Goal: Task Accomplishment & Management: Manage account settings

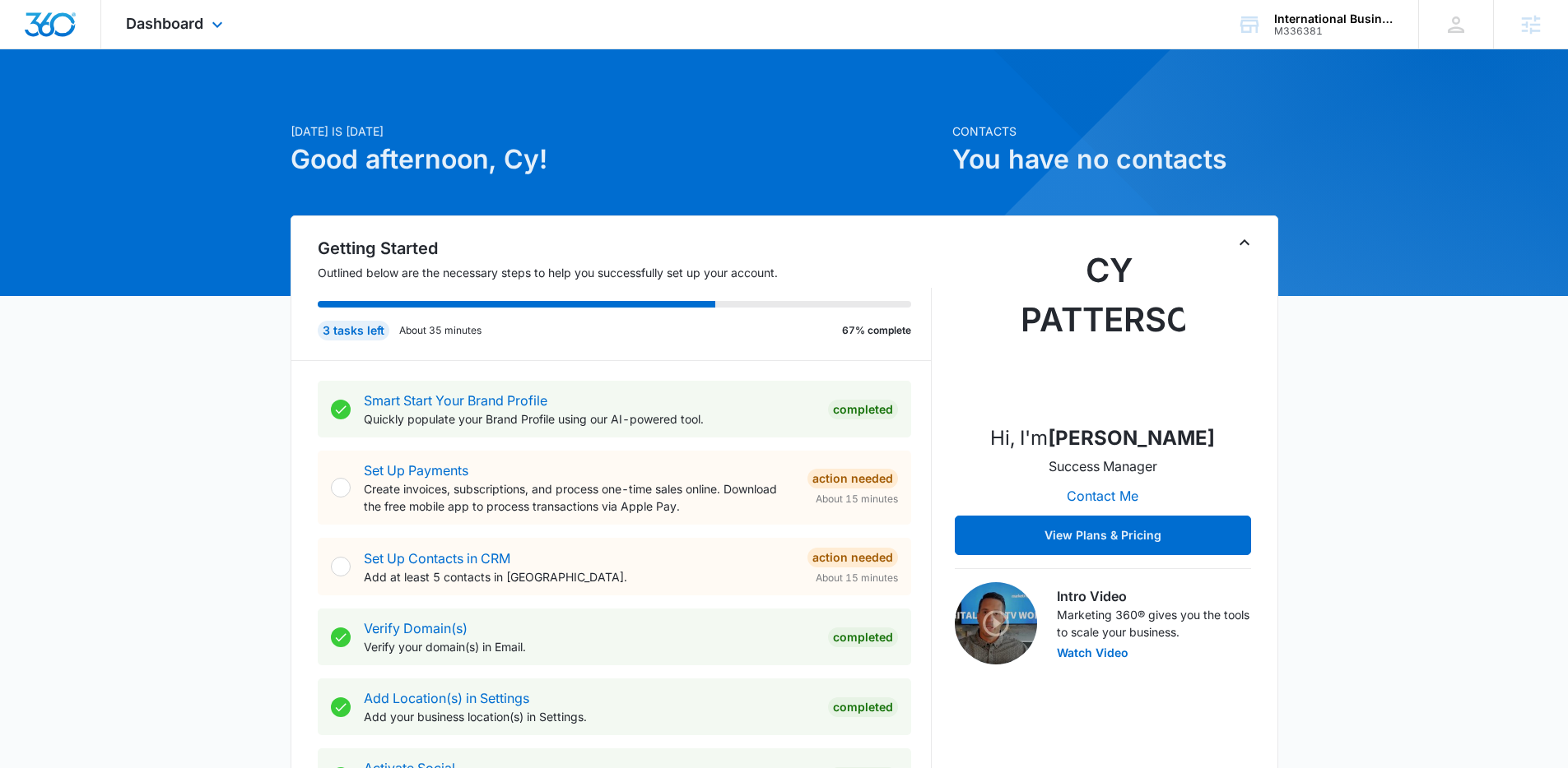
click at [203, 18] on div "Dashboard Apps Reputation Forms CRM Email Social POS Content Ads Intelligence F…" at bounding box center [176, 24] width 150 height 49
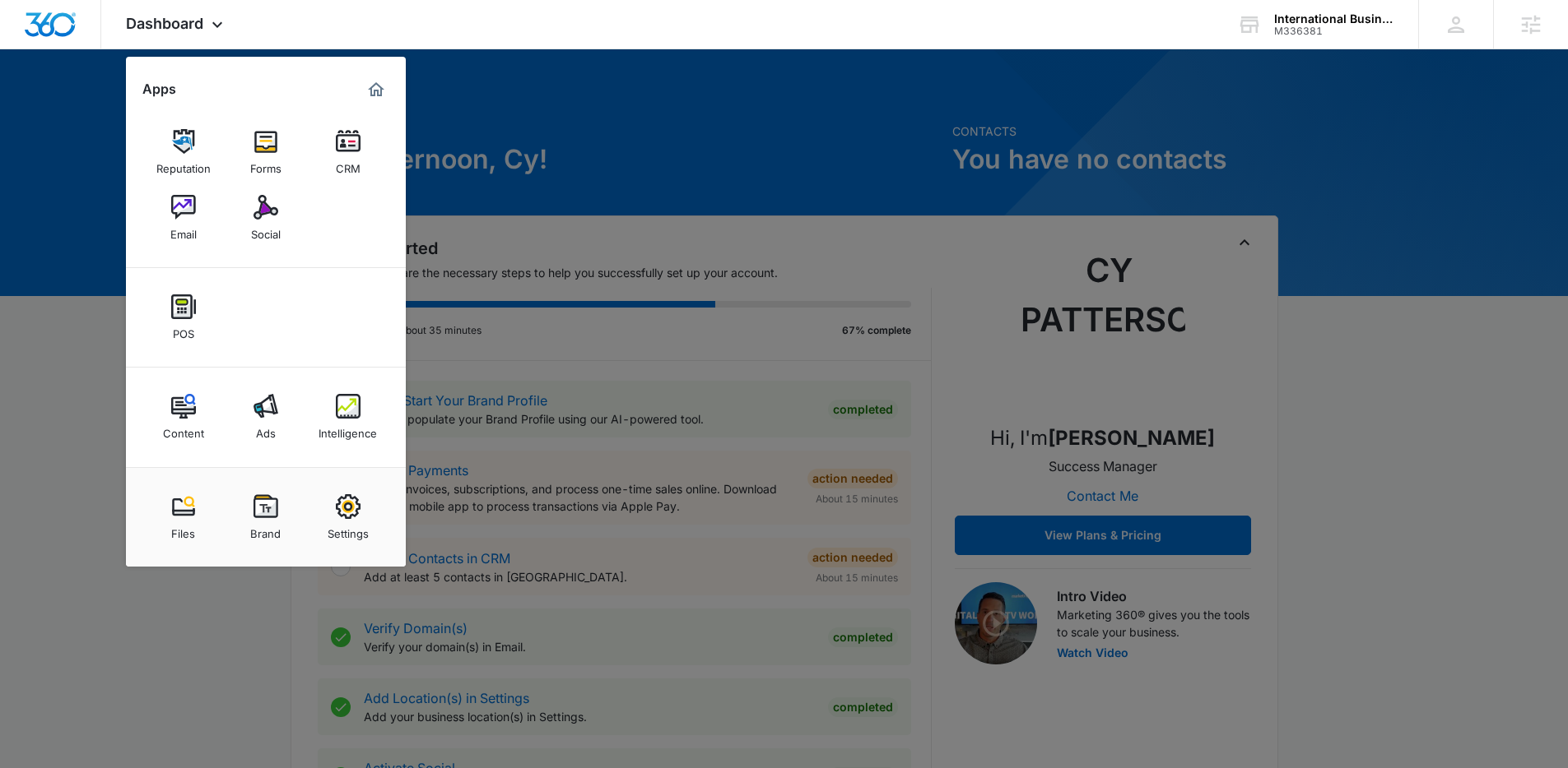
click at [588, 123] on div at bounding box center [784, 384] width 1568 height 768
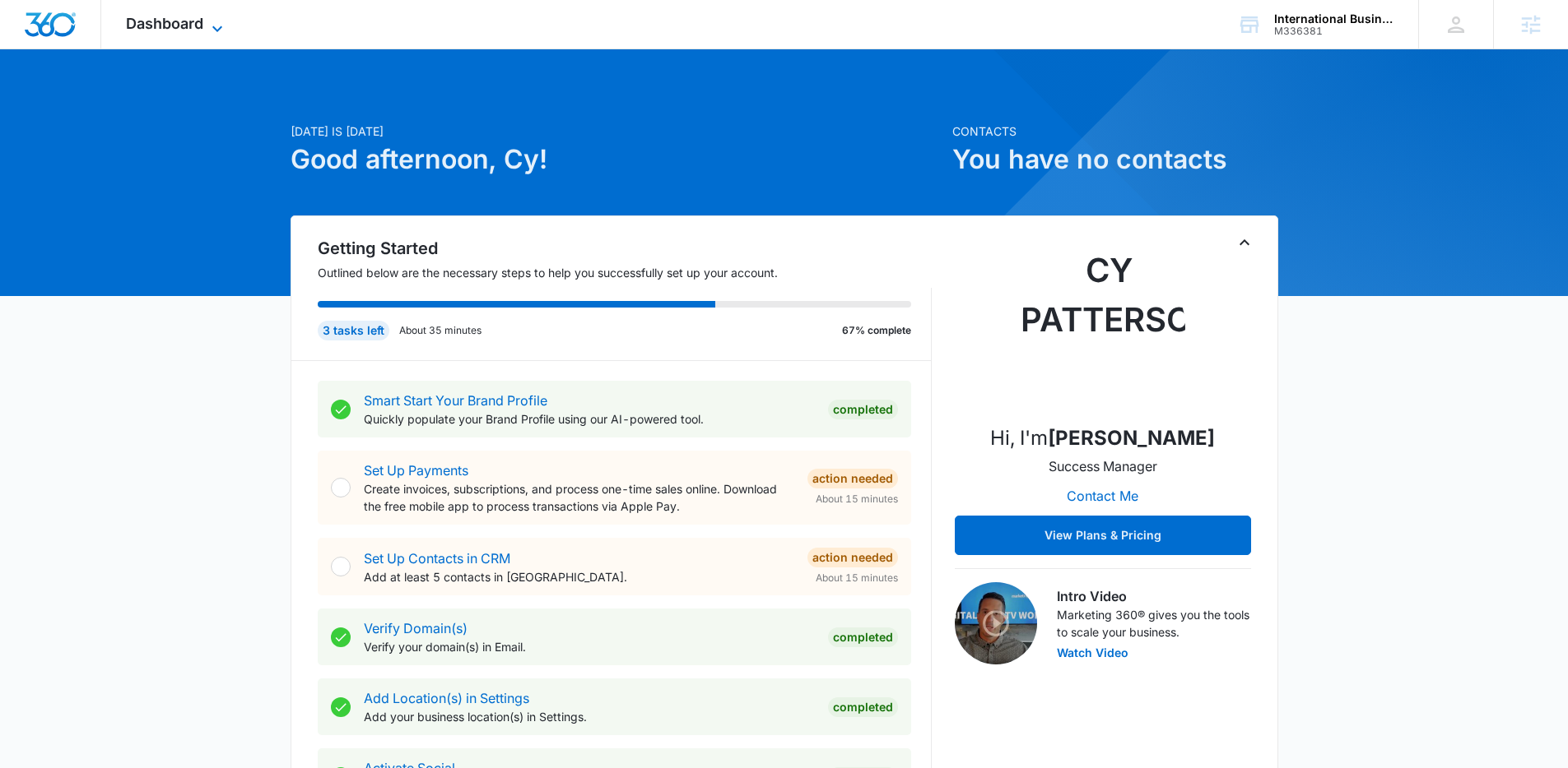
click at [191, 23] on span "Dashboard" at bounding box center [164, 23] width 77 height 17
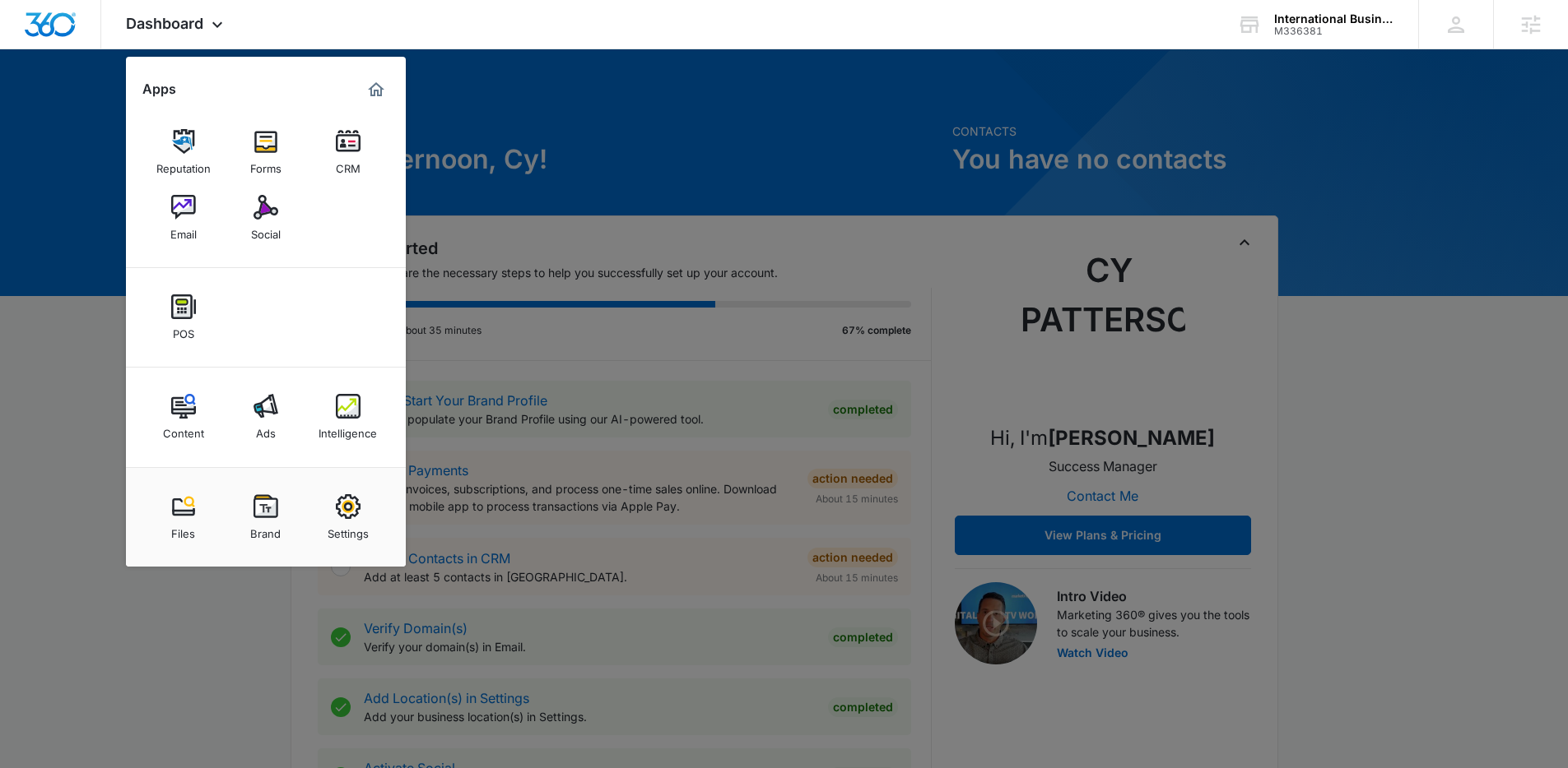
click at [503, 181] on div at bounding box center [784, 384] width 1568 height 768
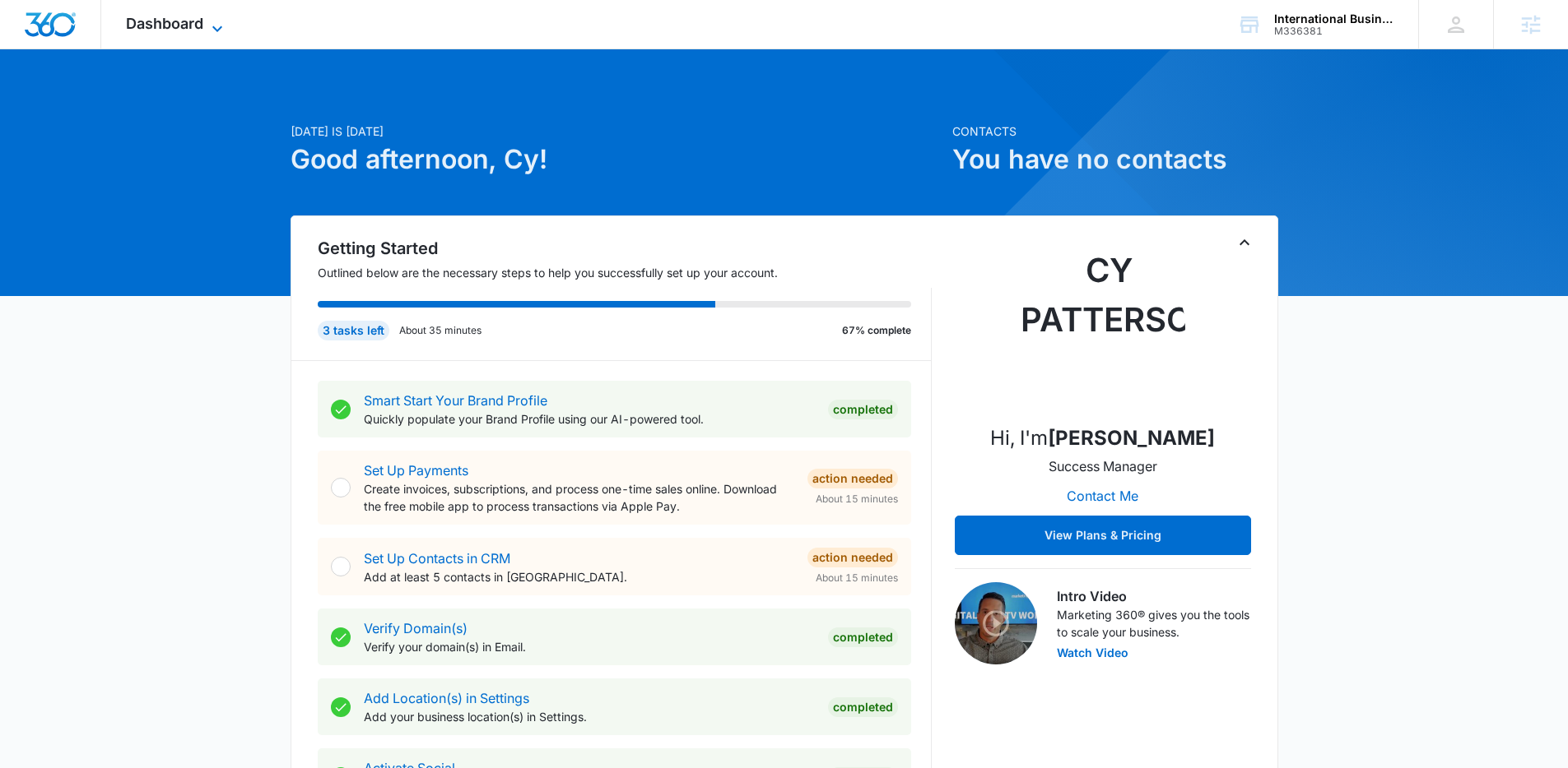
click at [179, 28] on span "Dashboard" at bounding box center [164, 23] width 77 height 17
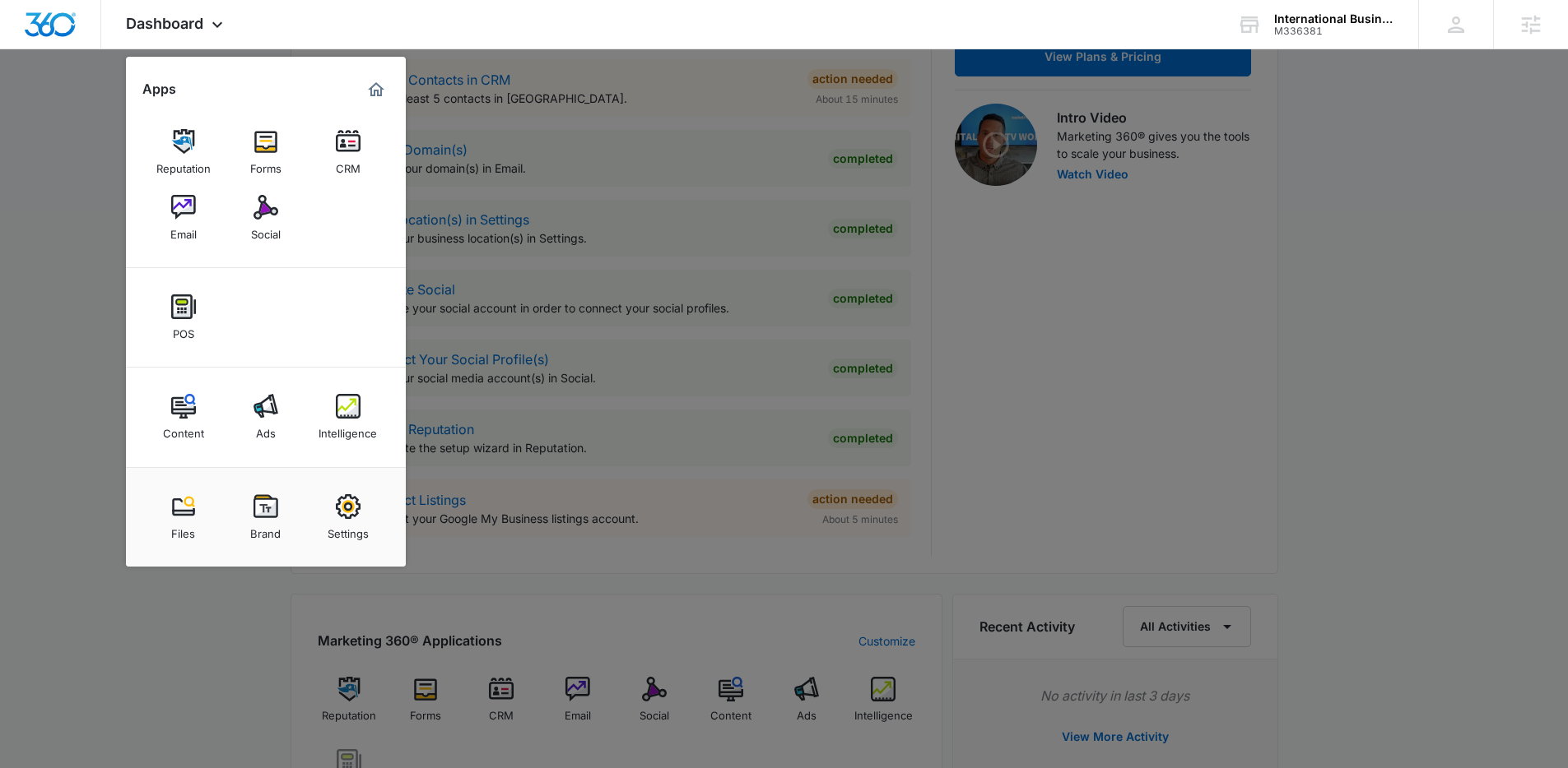
click at [885, 467] on div at bounding box center [784, 384] width 1568 height 768
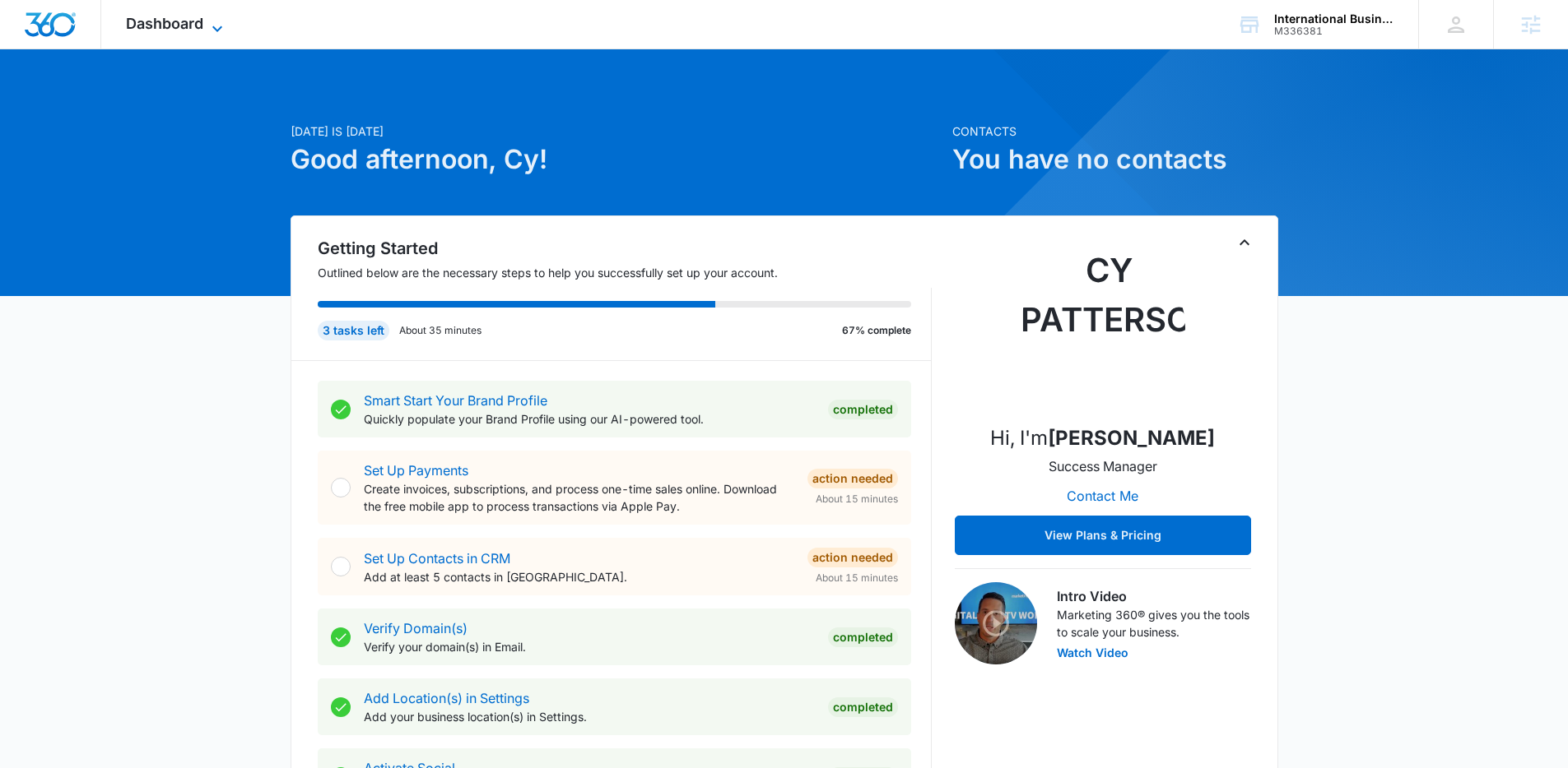
click at [158, 17] on span "Dashboard" at bounding box center [164, 23] width 77 height 17
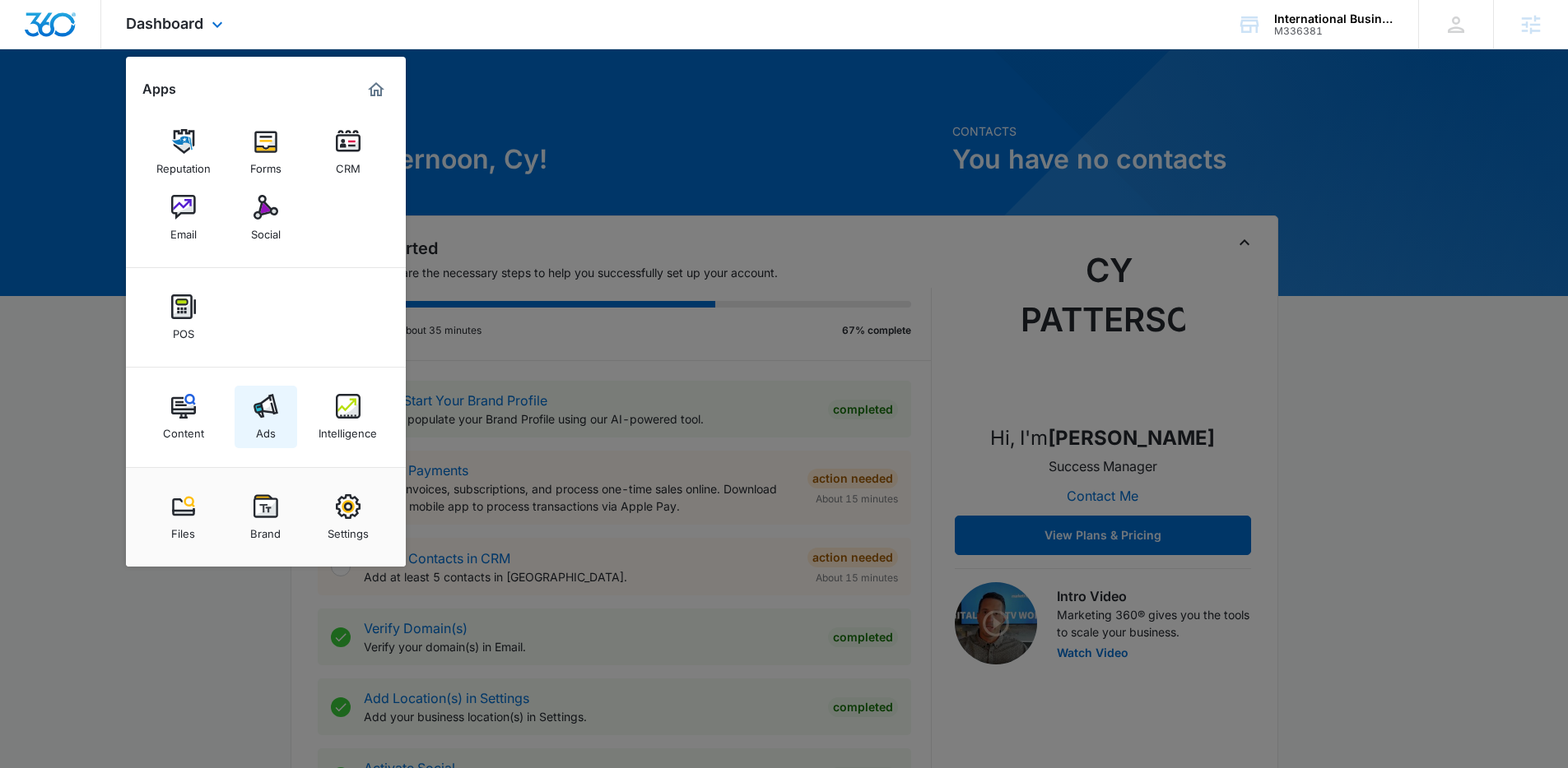
click at [259, 390] on link "Ads" at bounding box center [265, 417] width 62 height 62
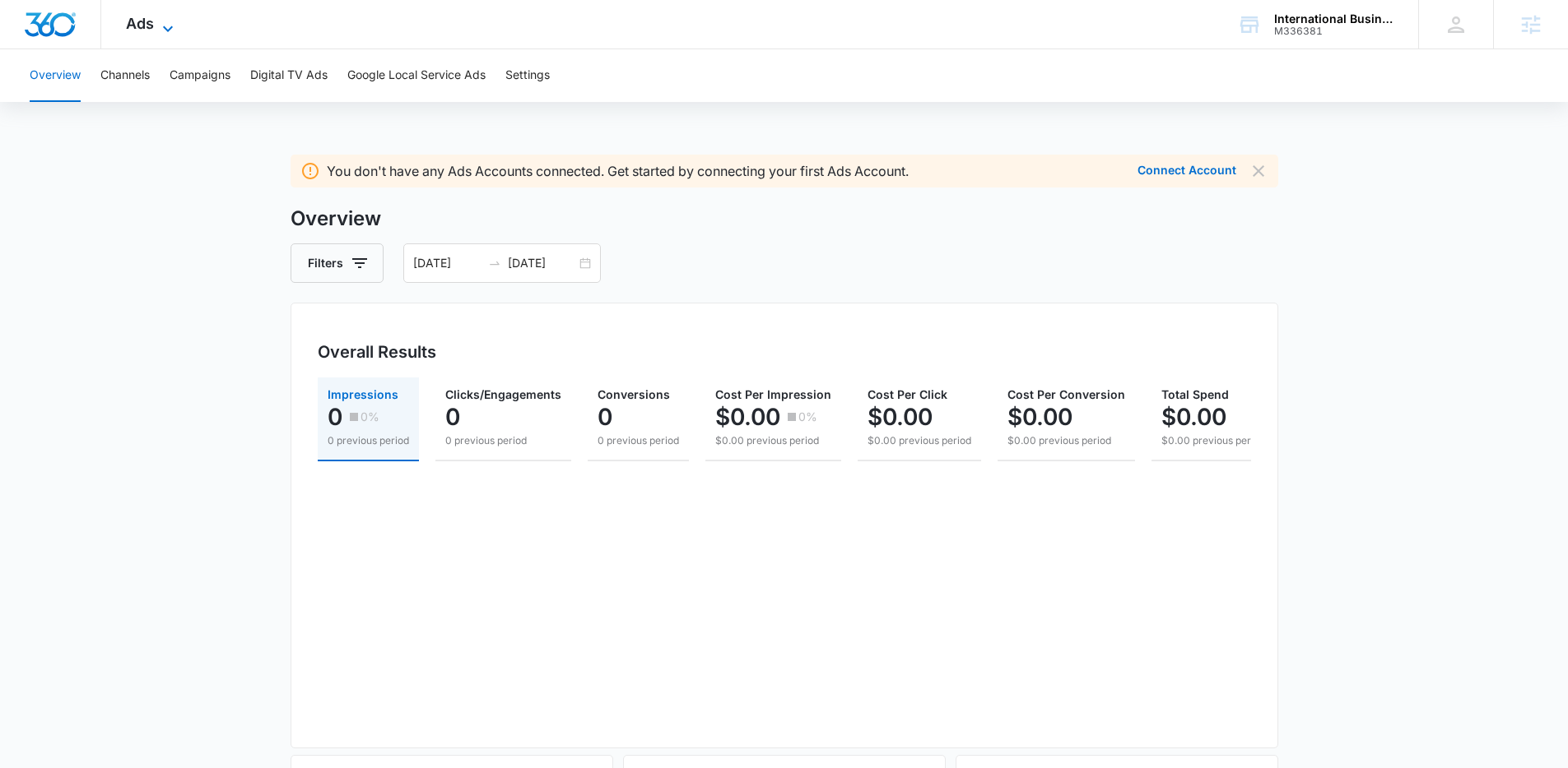
click at [134, 16] on span "Ads" at bounding box center [139, 23] width 28 height 17
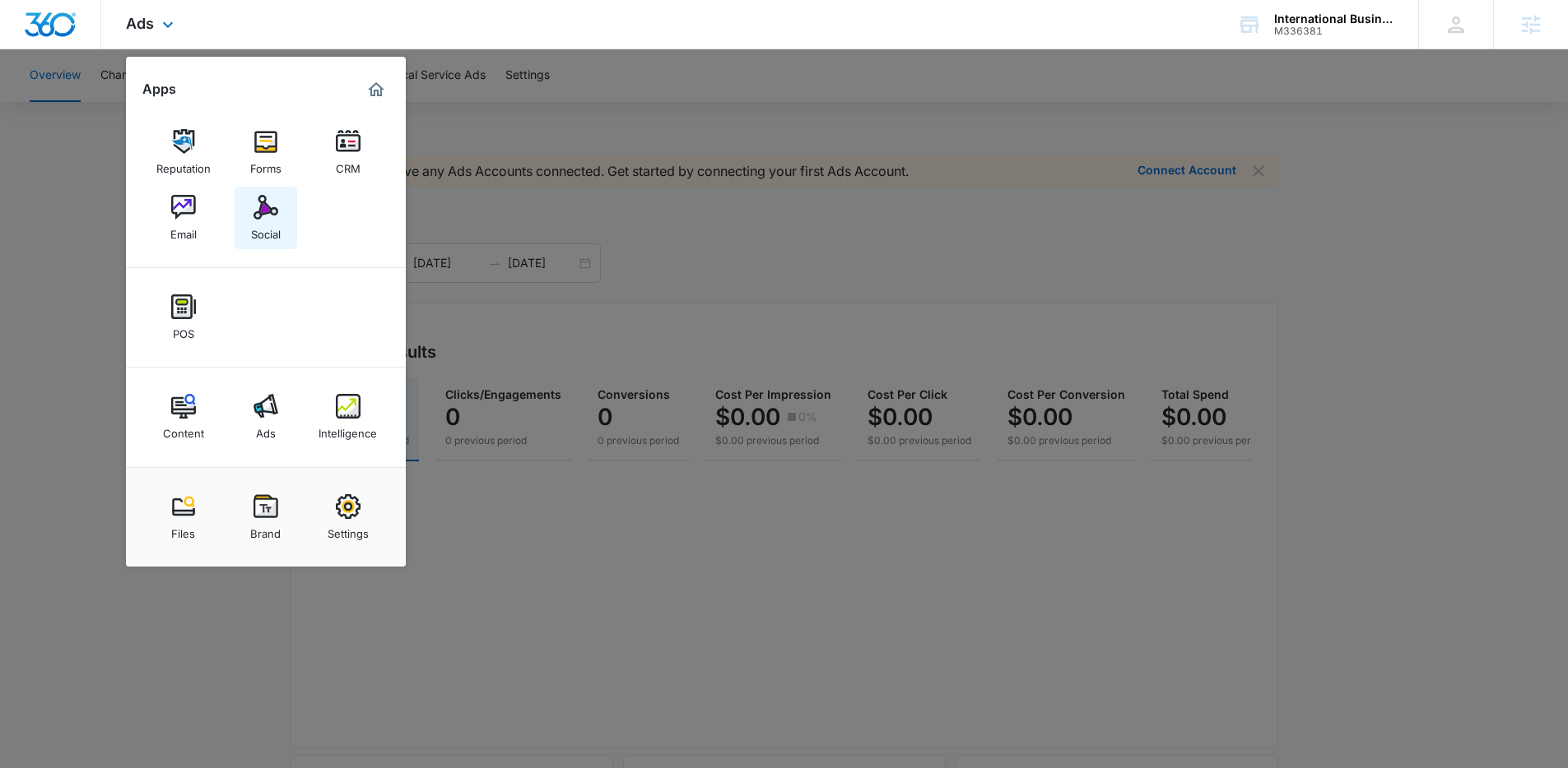
click at [251, 224] on div "Social" at bounding box center [265, 230] width 29 height 21
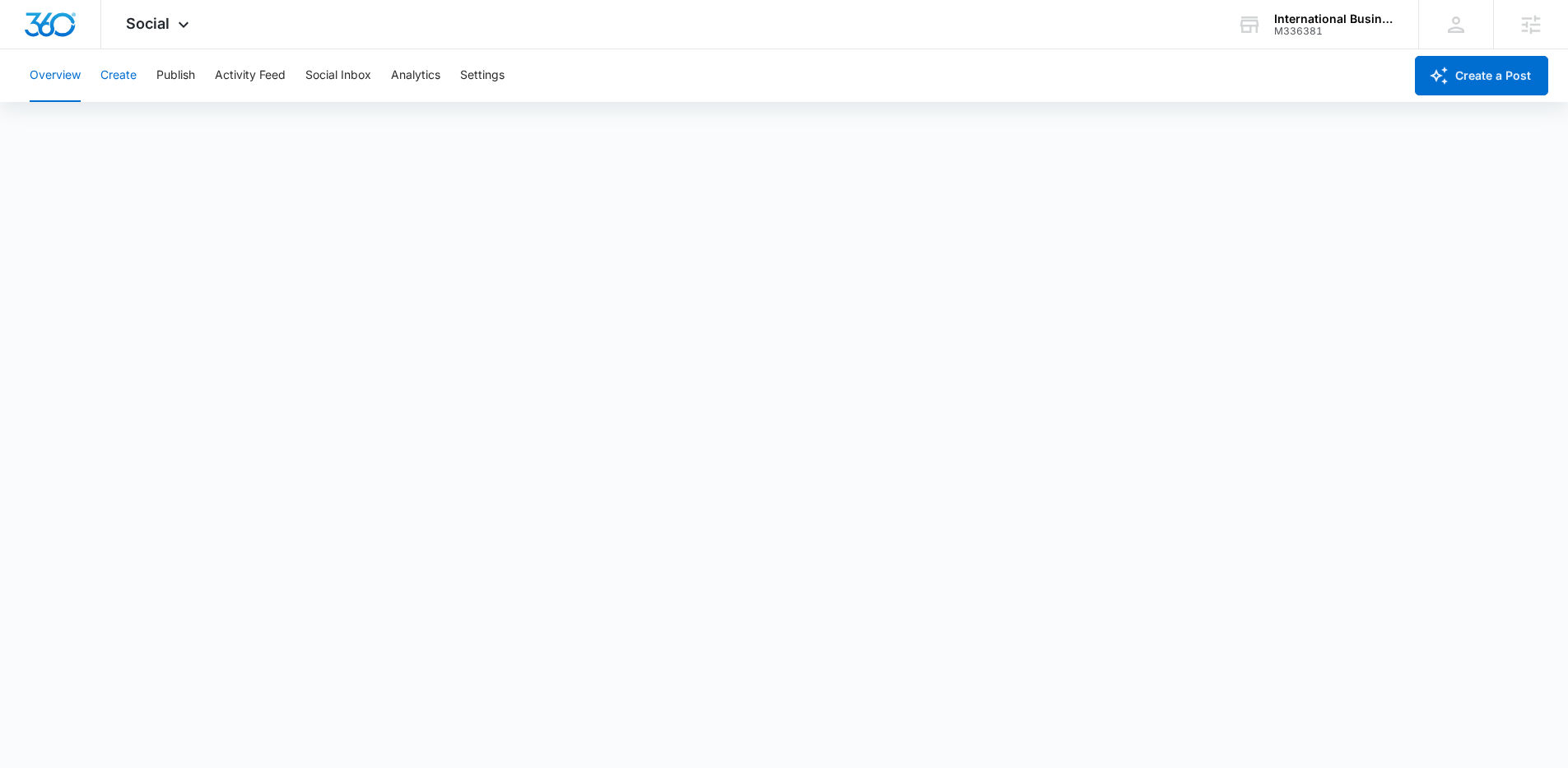
click at [122, 71] on button "Create" at bounding box center [118, 75] width 37 height 53
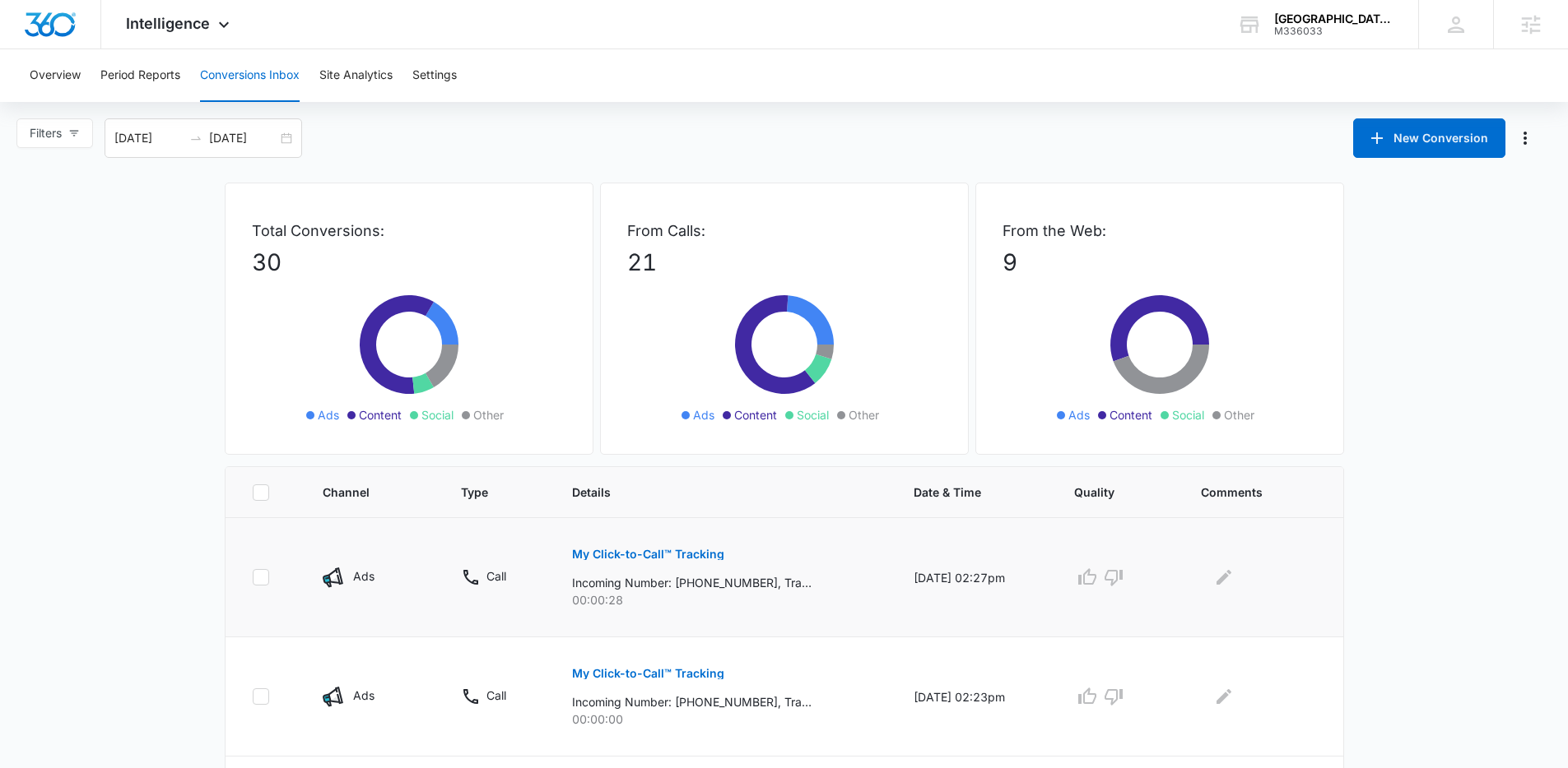
click at [656, 551] on p "My Click-to-Call™ Tracking" at bounding box center [648, 554] width 152 height 12
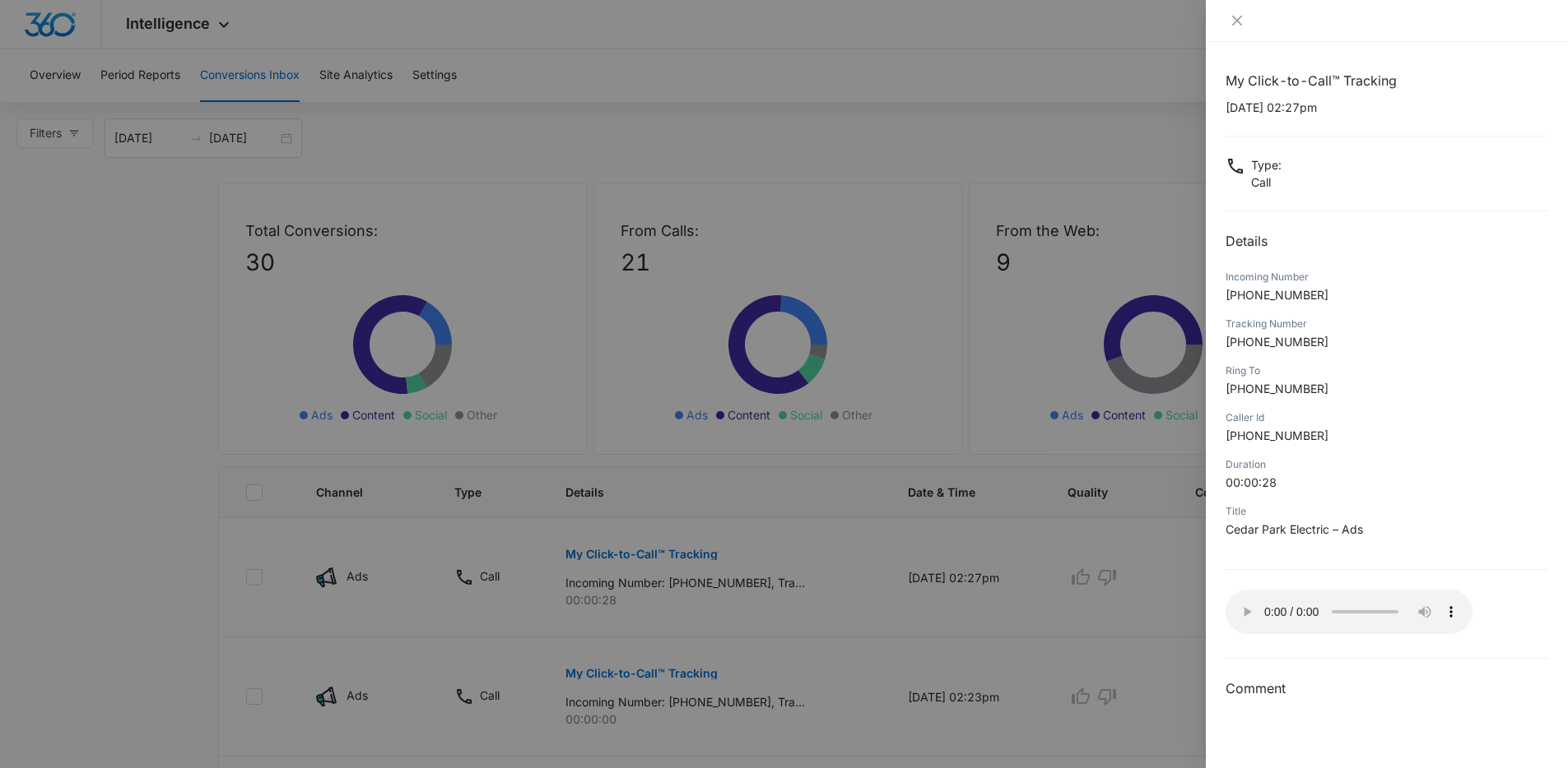
click at [1171, 407] on div at bounding box center [784, 384] width 1568 height 768
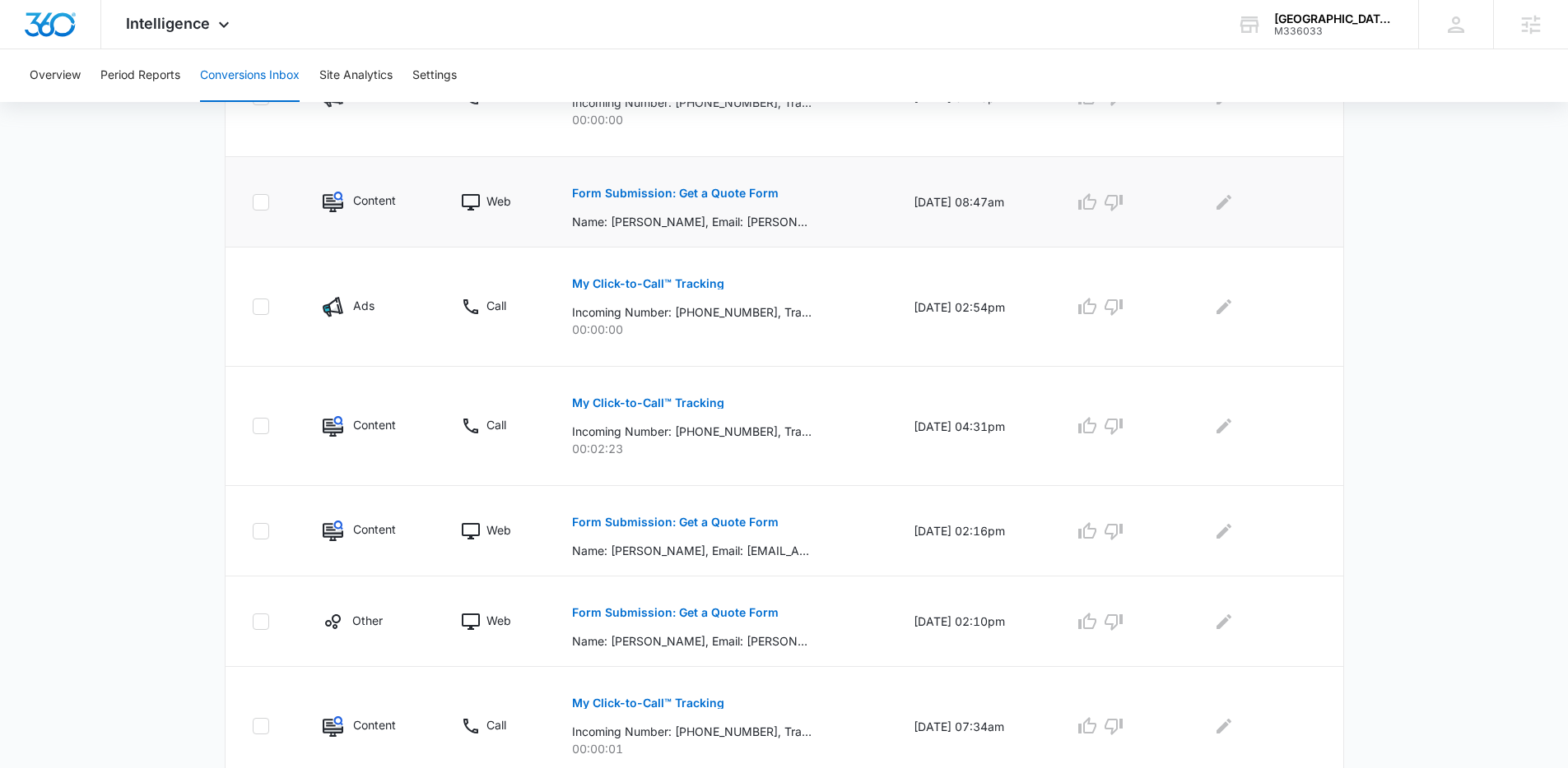
scroll to position [567, 0]
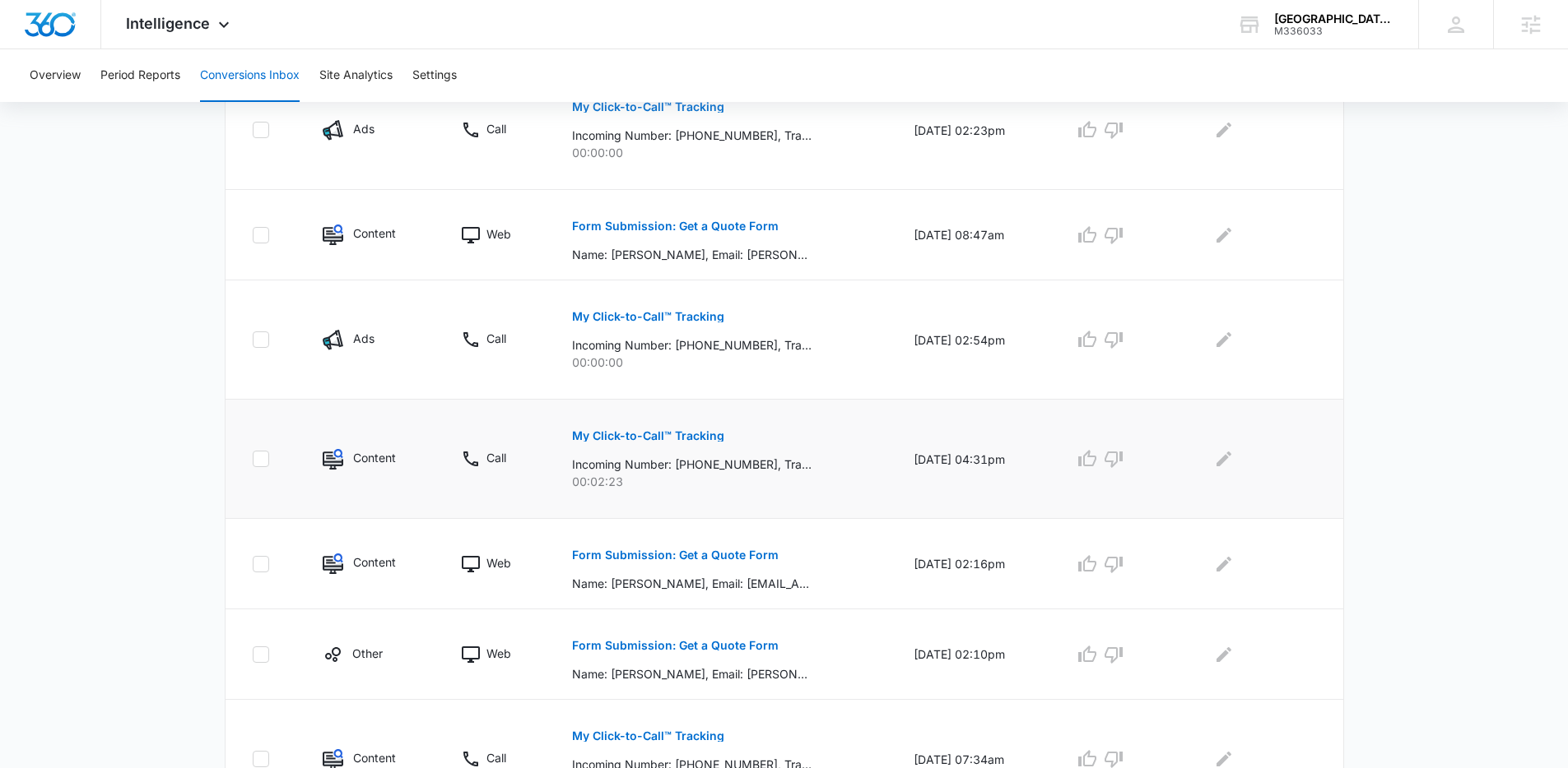
click at [662, 433] on p "My Click-to-Call™ Tracking" at bounding box center [648, 436] width 152 height 12
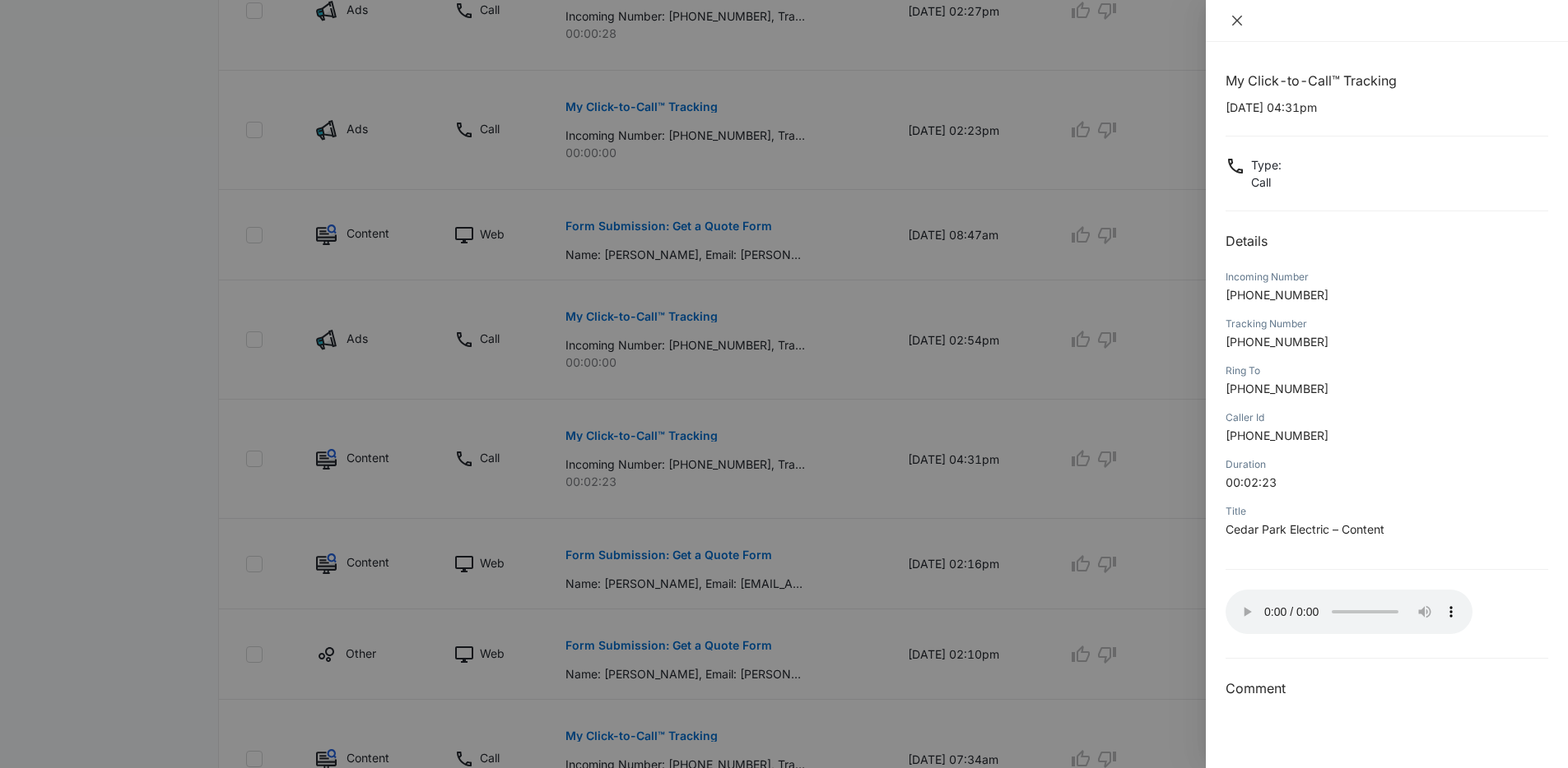
click at [1231, 25] on icon "close" at bounding box center [1237, 20] width 13 height 13
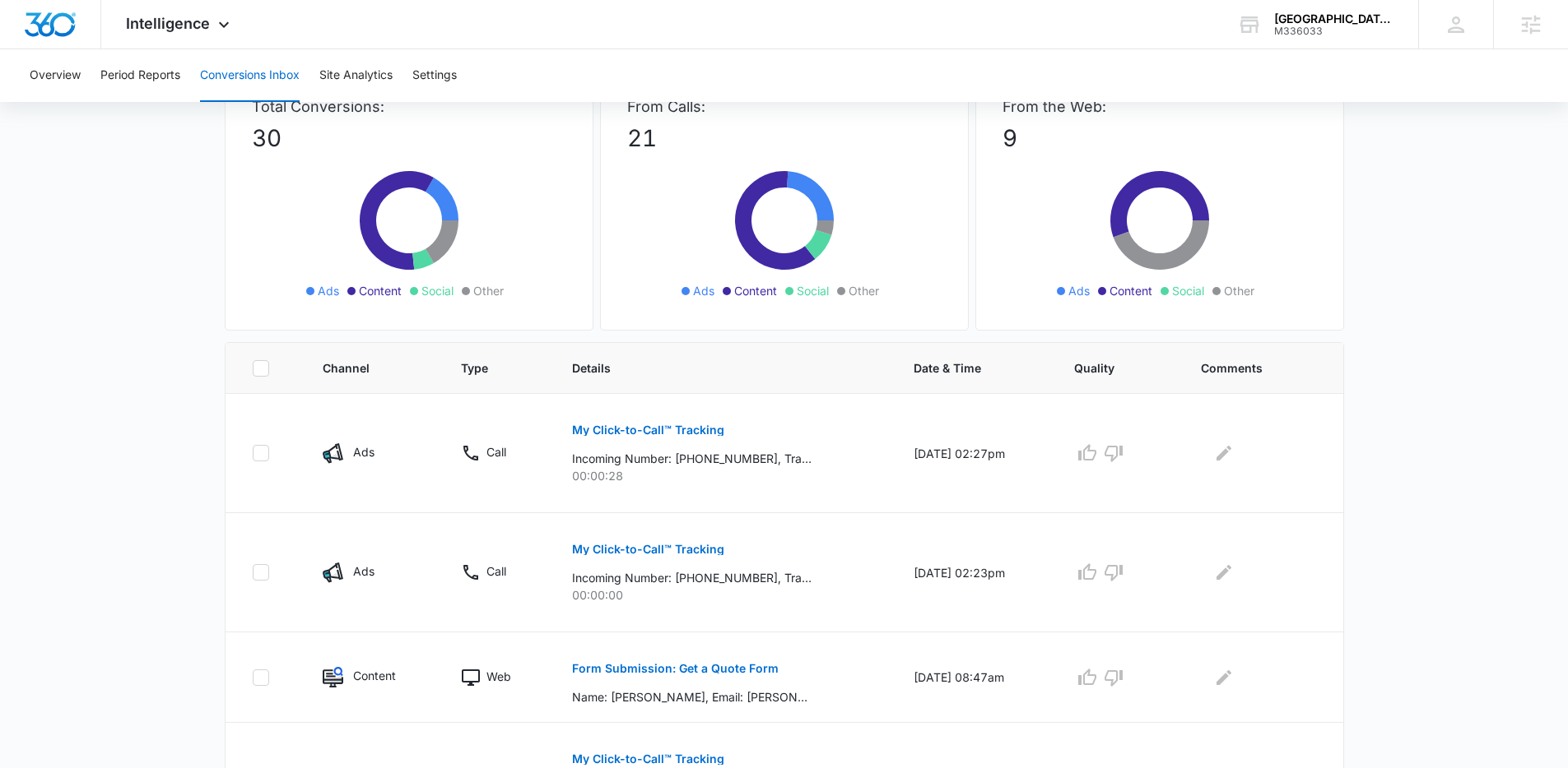
scroll to position [126, 0]
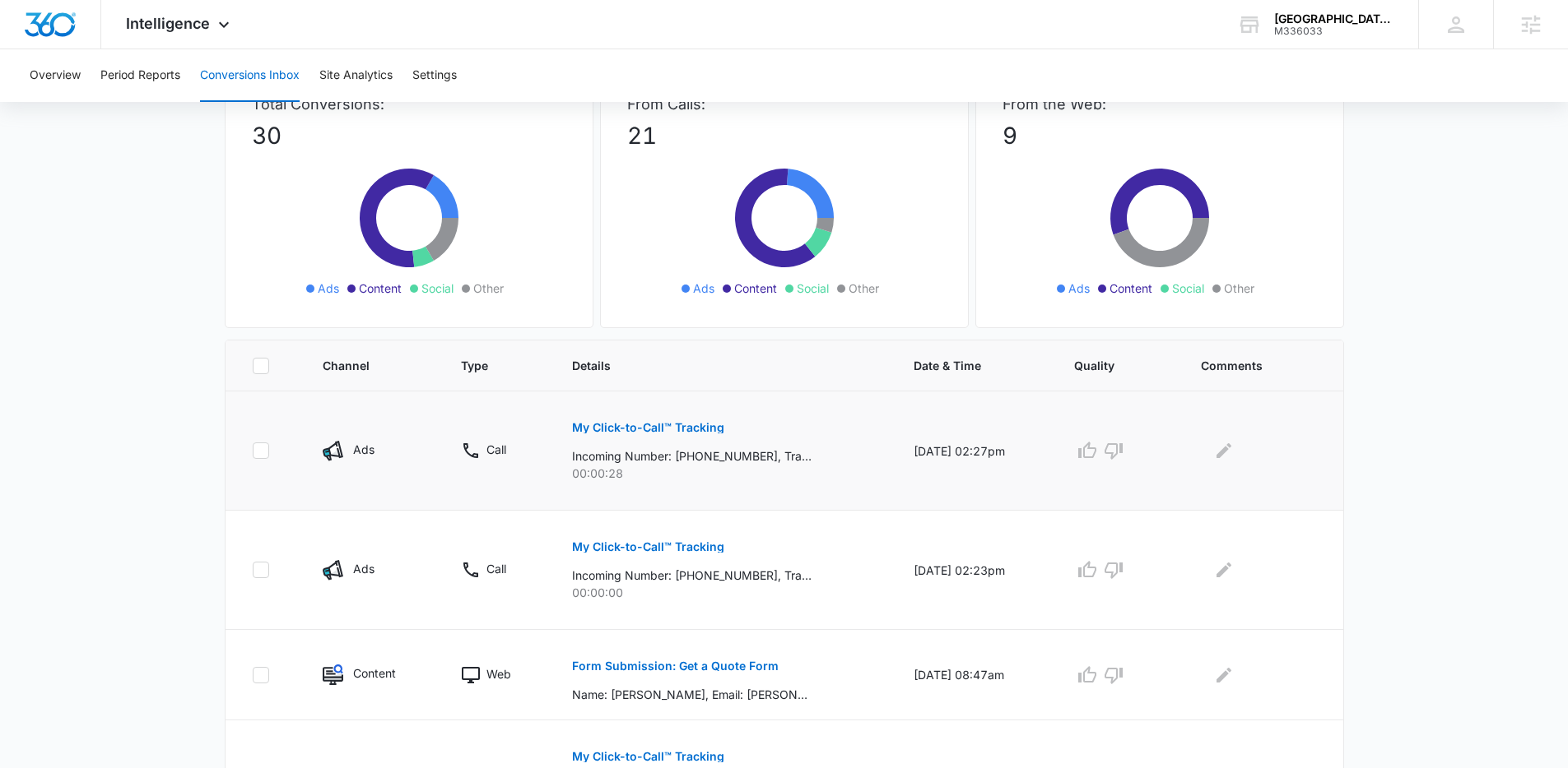
click at [635, 429] on p "My Click-to-Call™ Tracking" at bounding box center [648, 427] width 152 height 12
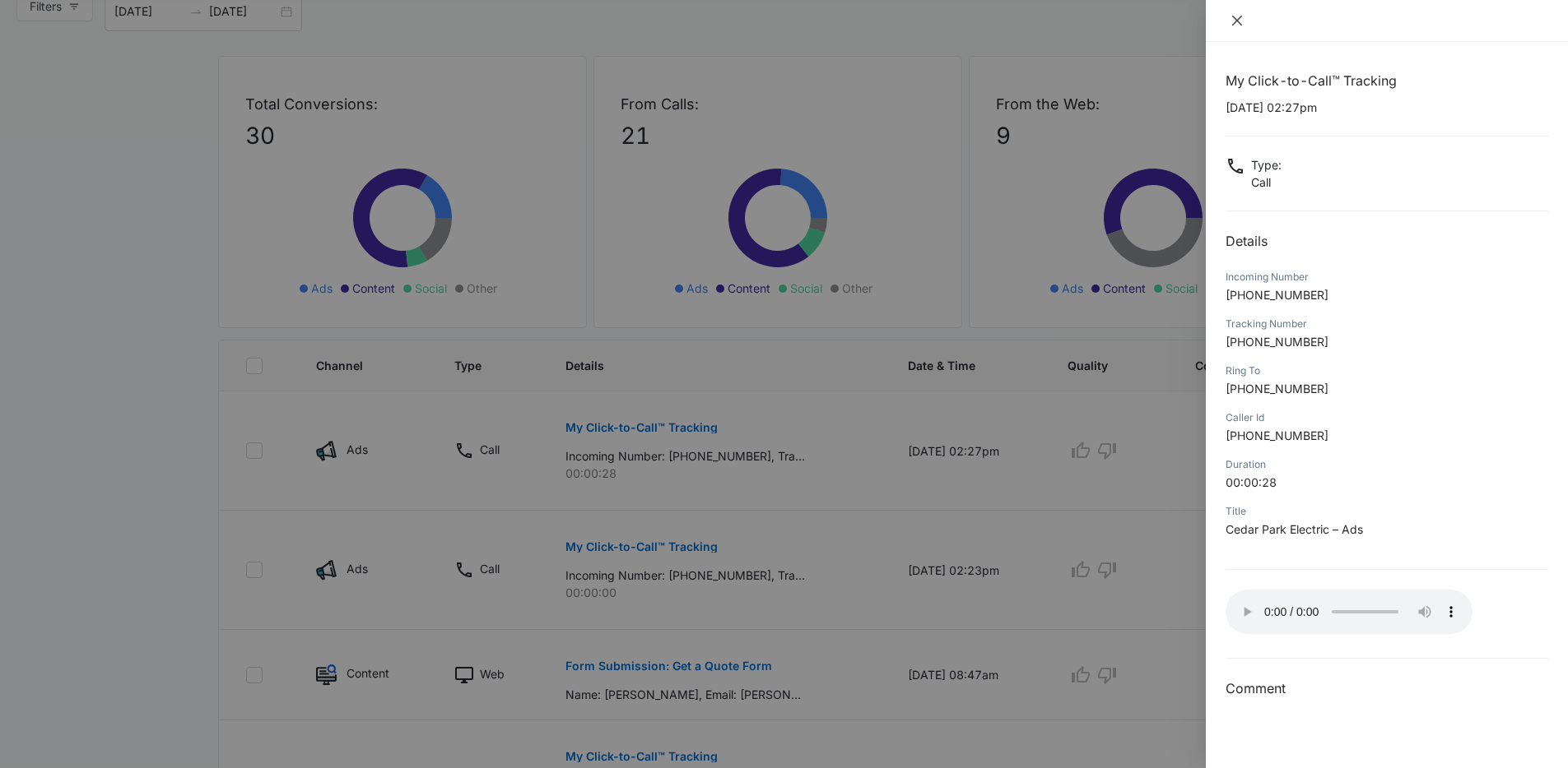
click at [1235, 20] on icon "close" at bounding box center [1237, 20] width 13 height 13
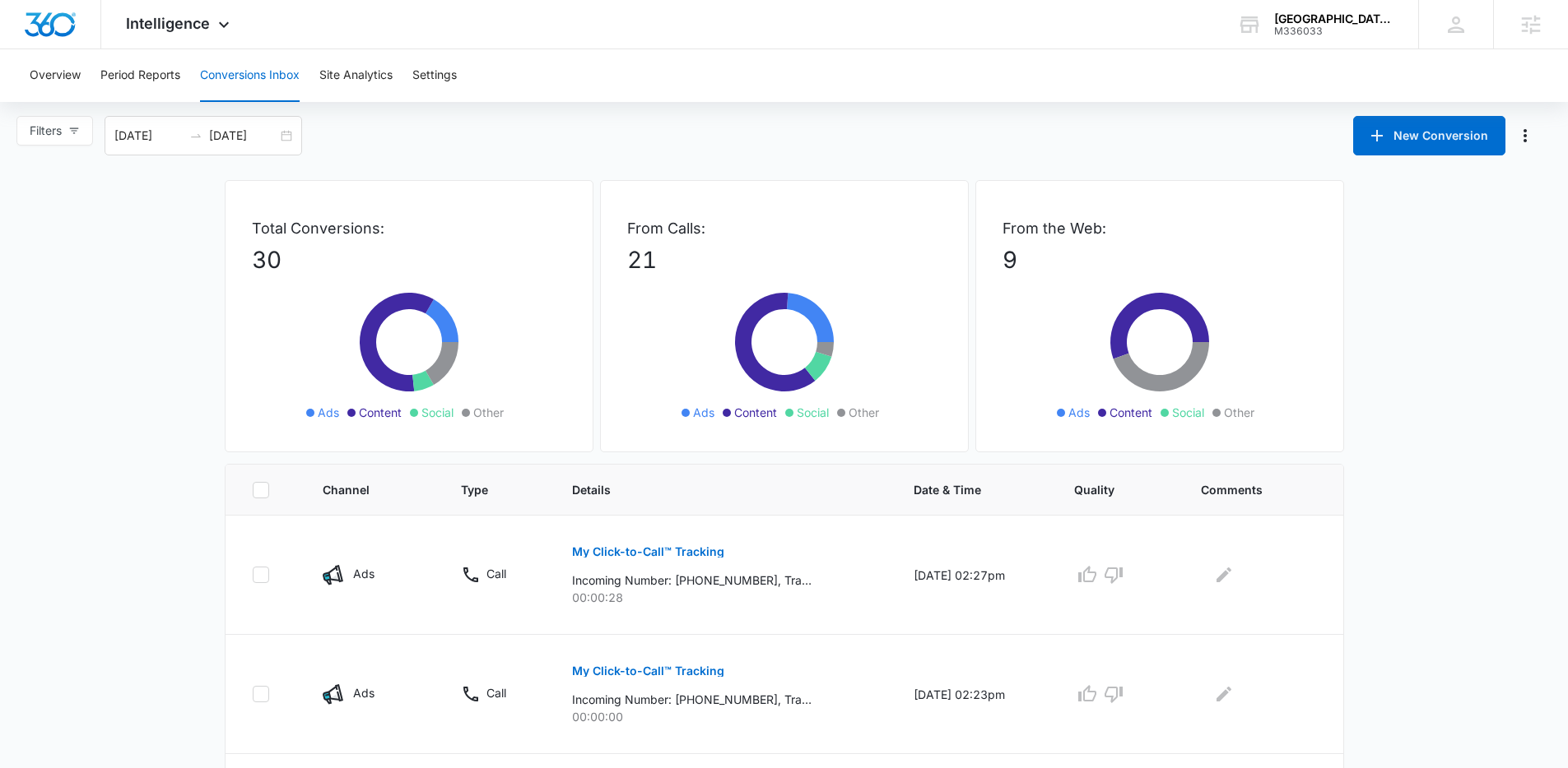
scroll to position [0, 0]
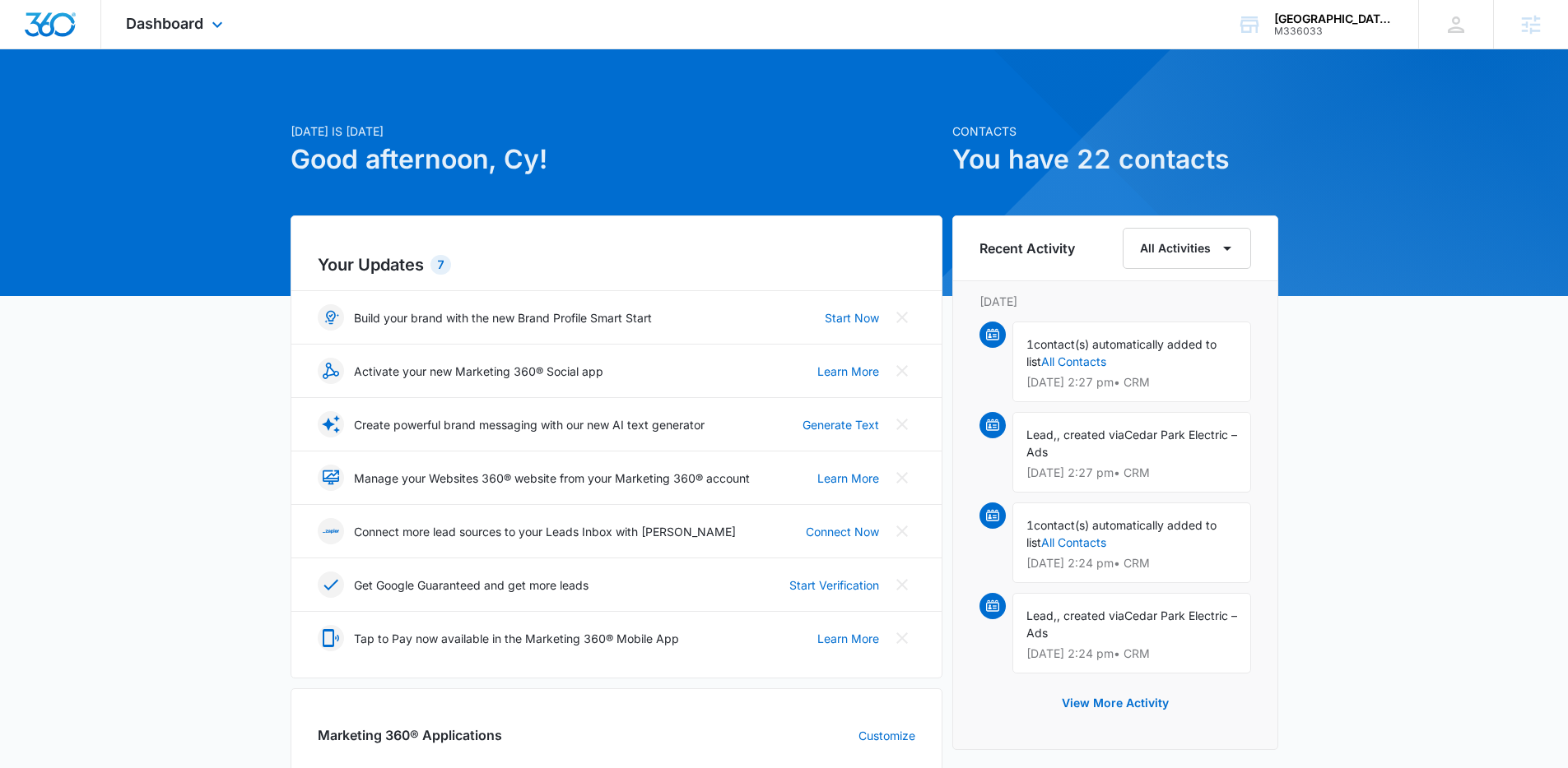
click at [207, 44] on div "Dashboard Apps Reputation Websites Forms CRM Email Social Payments POS Content …" at bounding box center [176, 24] width 150 height 49
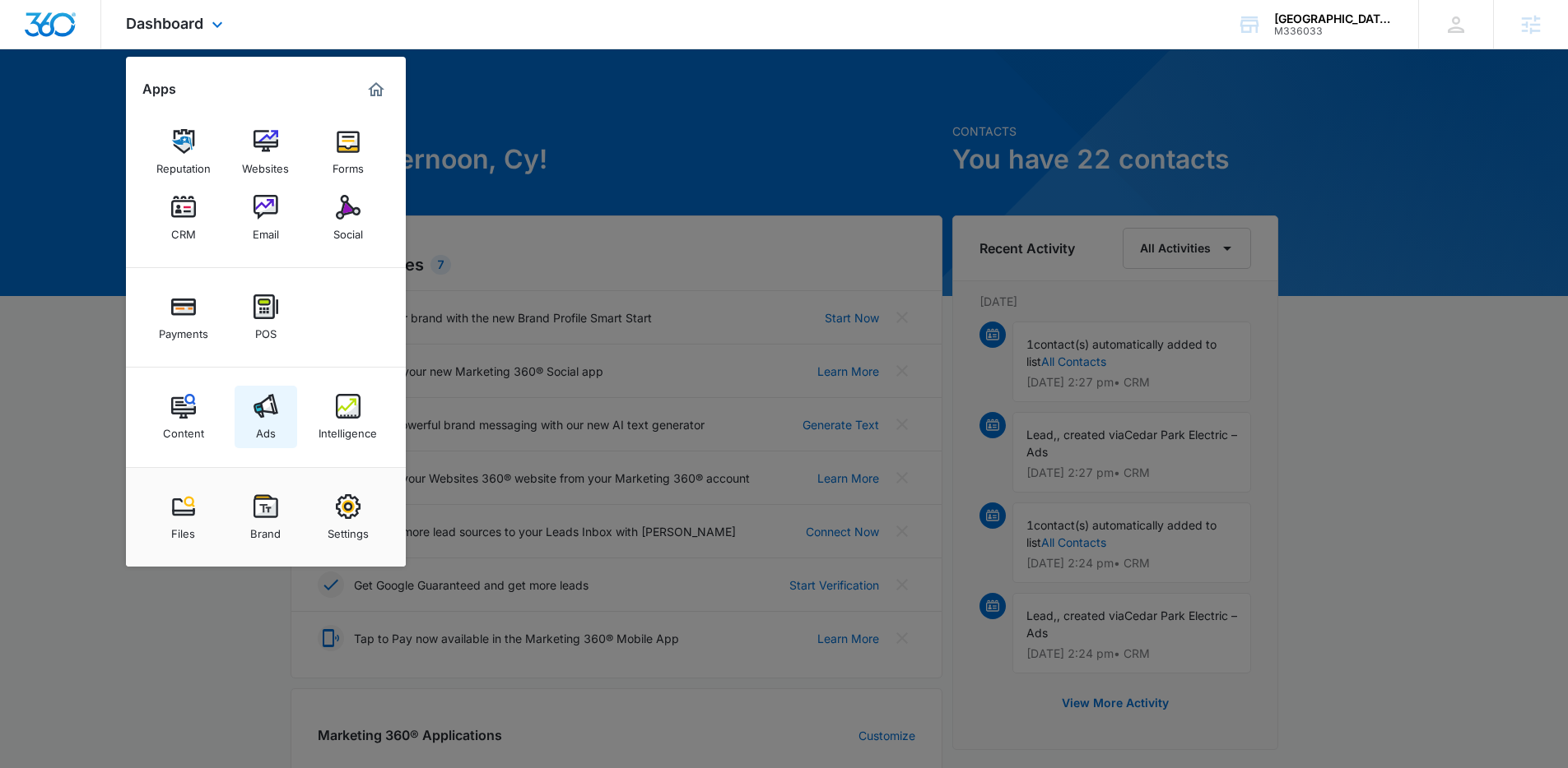
click at [267, 424] on div "Ads" at bounding box center [266, 430] width 20 height 21
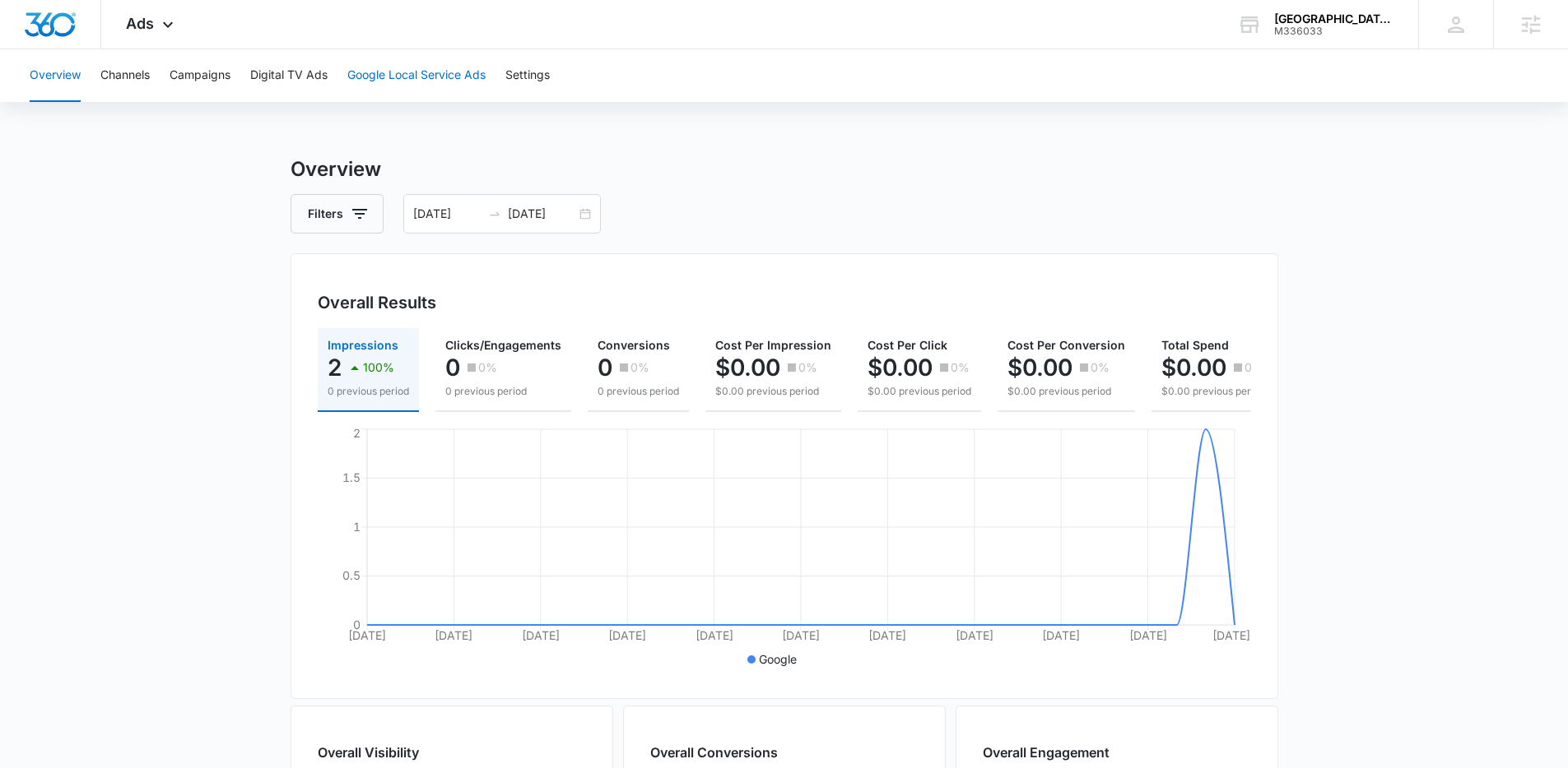
click at [418, 64] on button "Google Local Service Ads" at bounding box center [416, 75] width 138 height 53
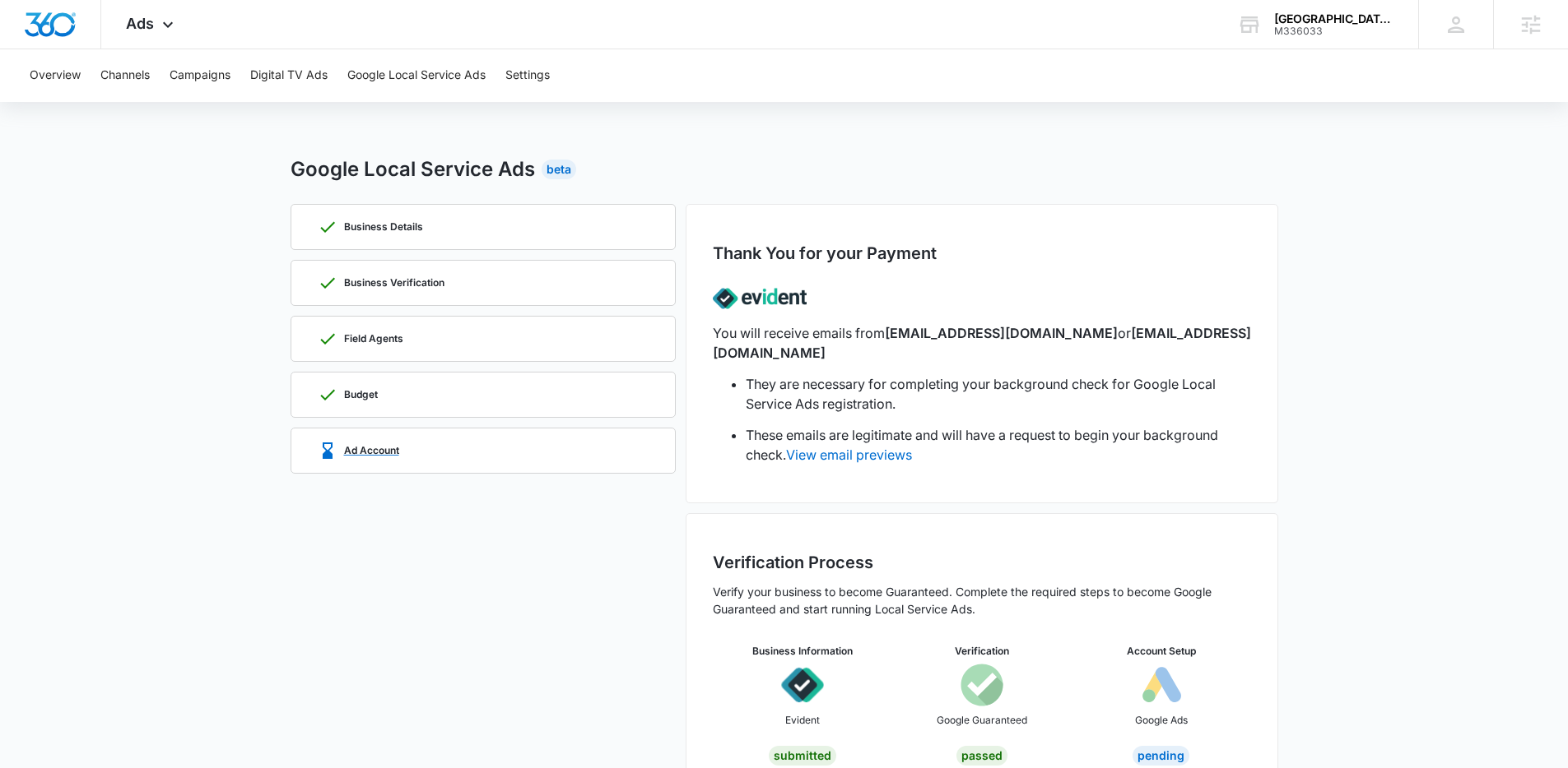
click at [427, 452] on div "Ad Account" at bounding box center [483, 451] width 331 height 44
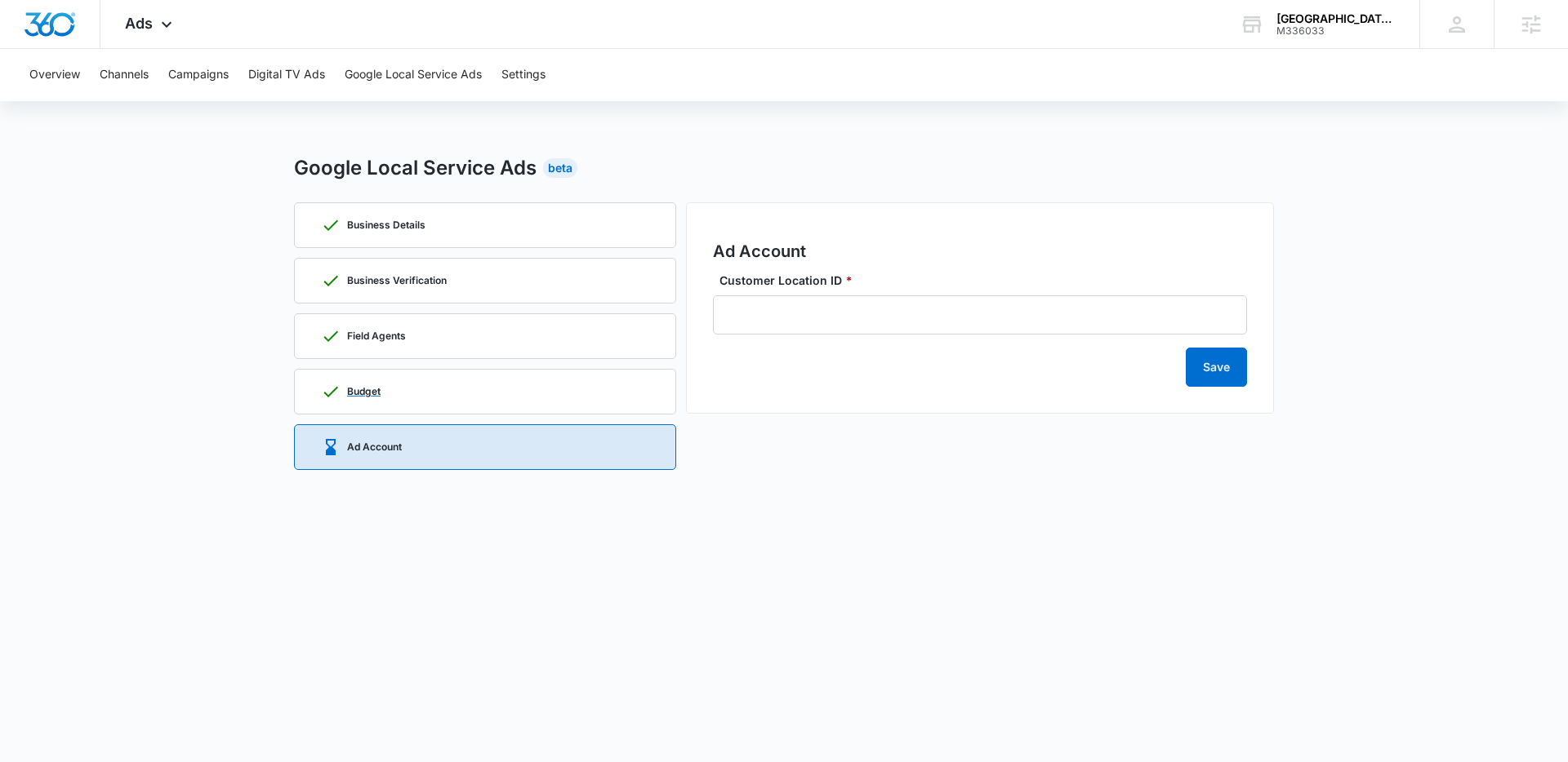
click at [434, 411] on div "Budget" at bounding box center [485, 392] width 329 height 44
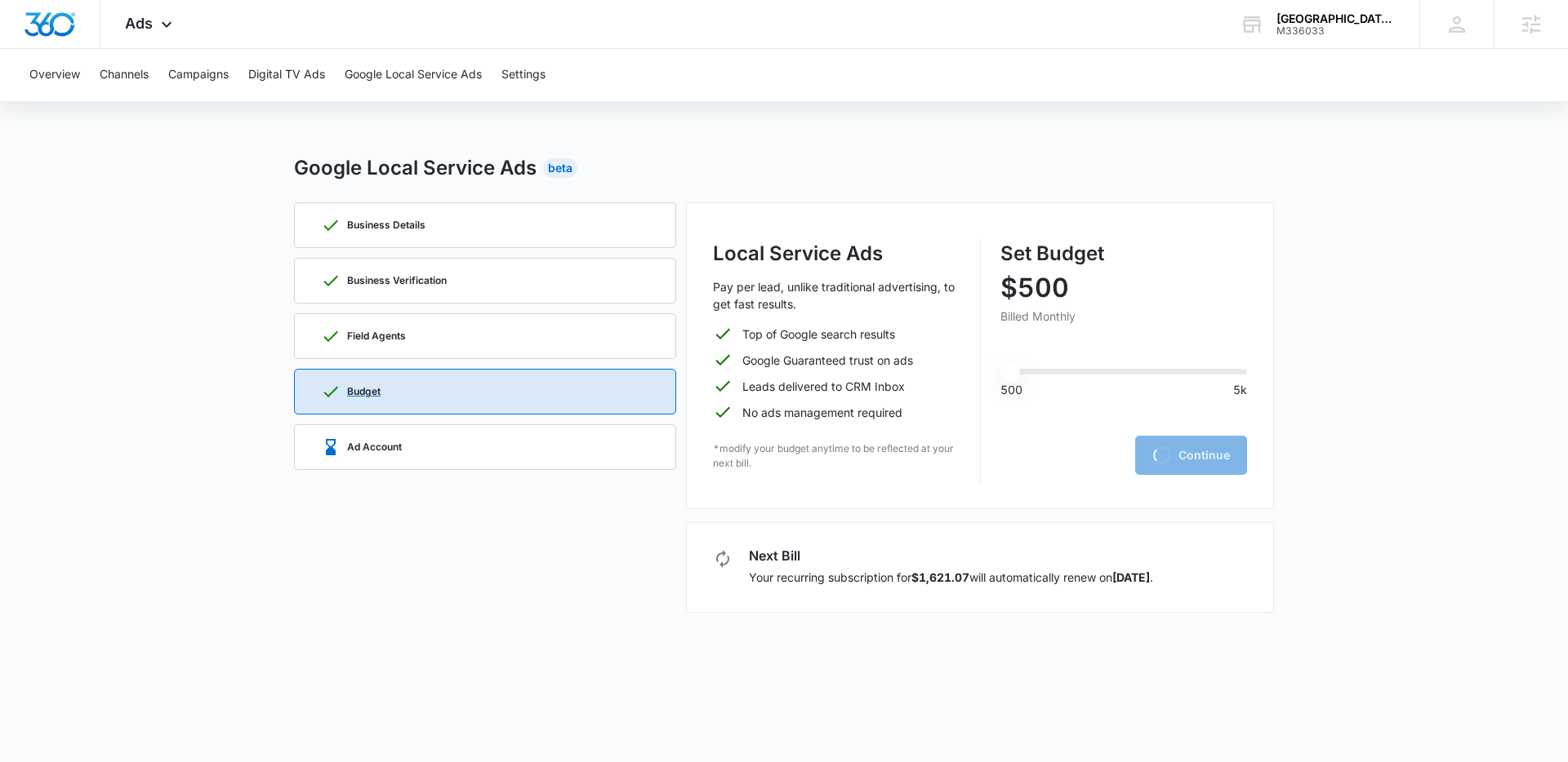
type input "500"
click at [471, 444] on div "Ad Account" at bounding box center [485, 448] width 329 height 44
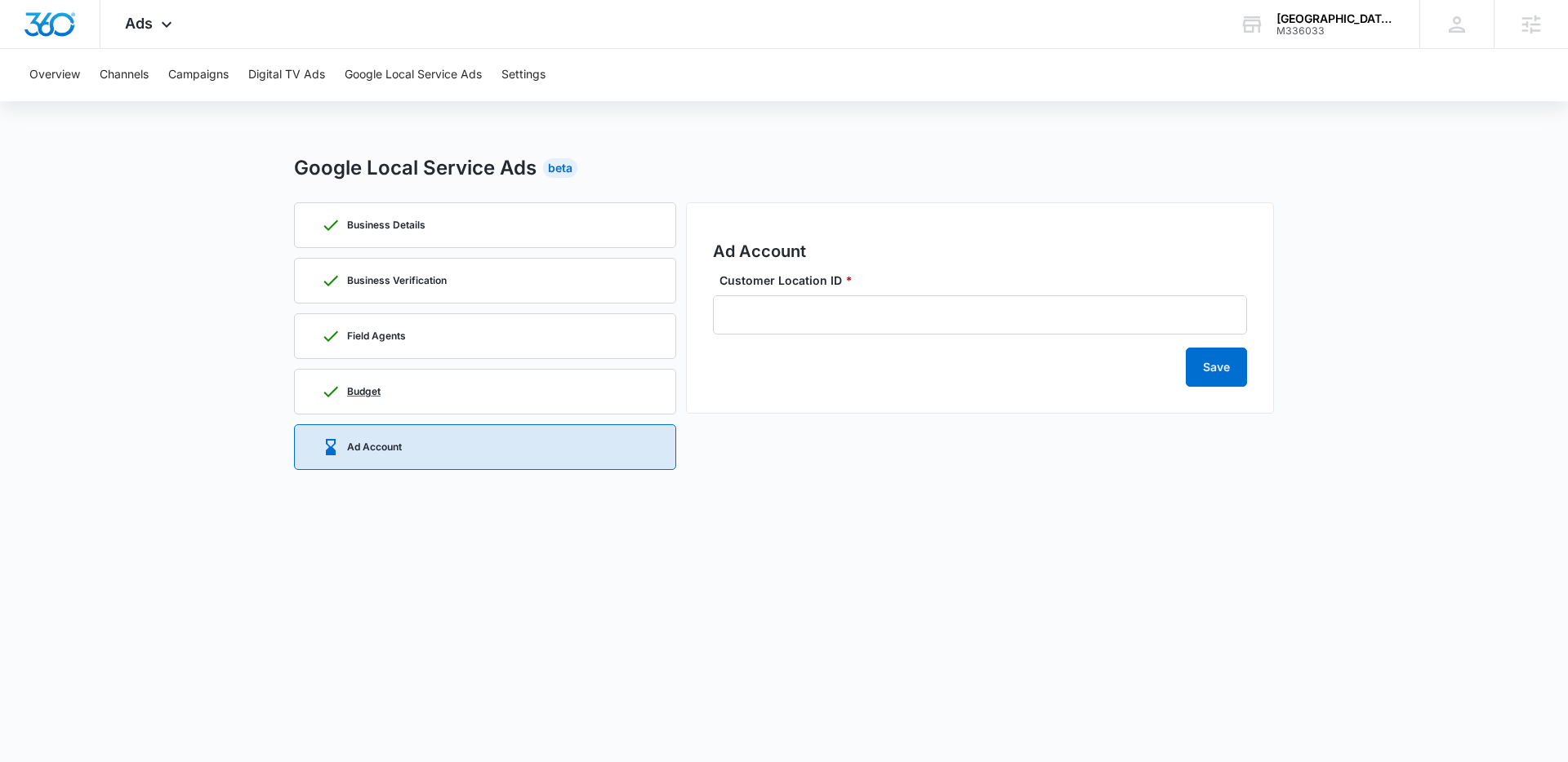
click at [479, 396] on div "Budget" at bounding box center [485, 392] width 329 height 44
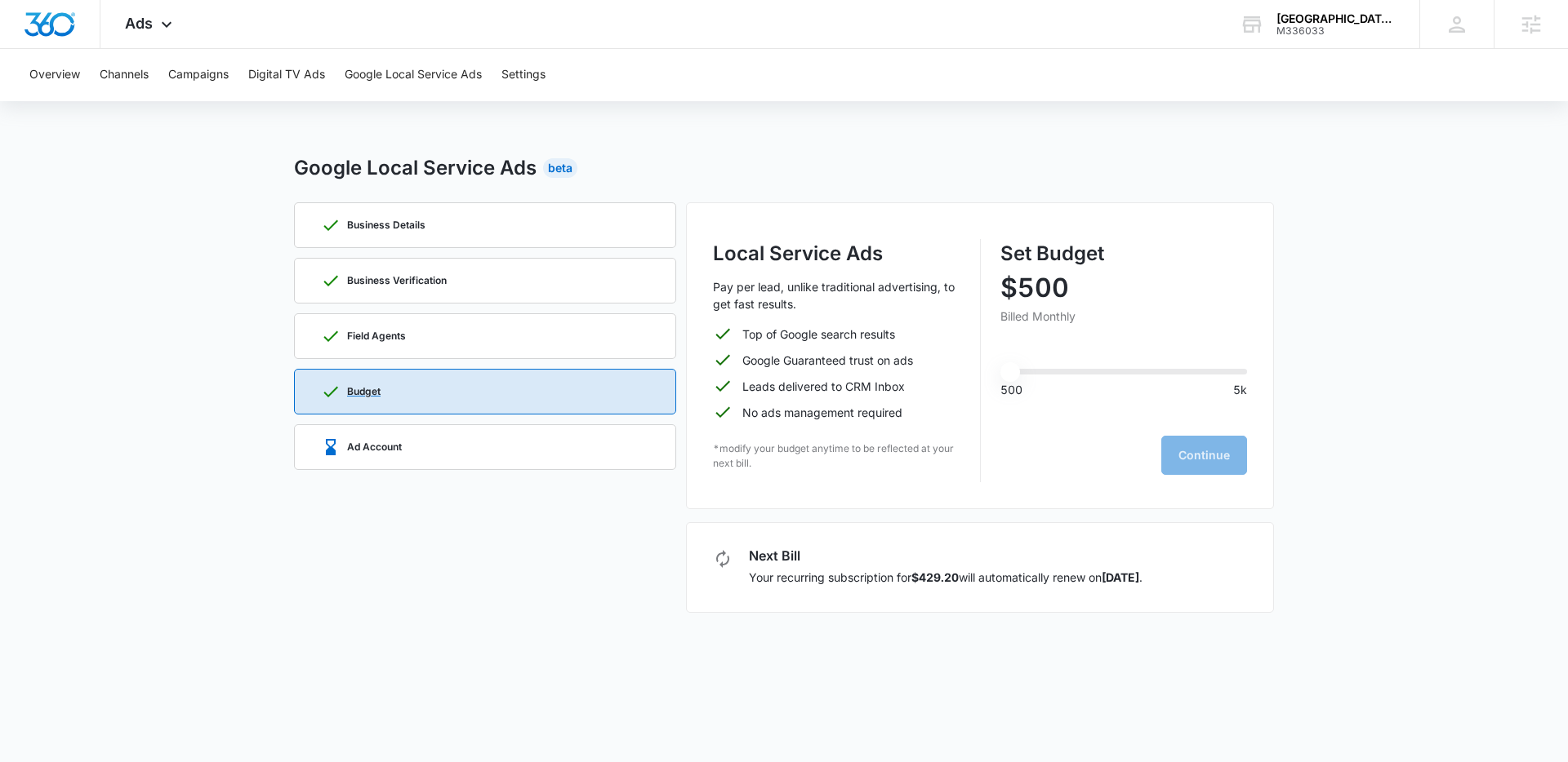
type input "500"
click at [466, 433] on div "Ad Account" at bounding box center [485, 448] width 329 height 44
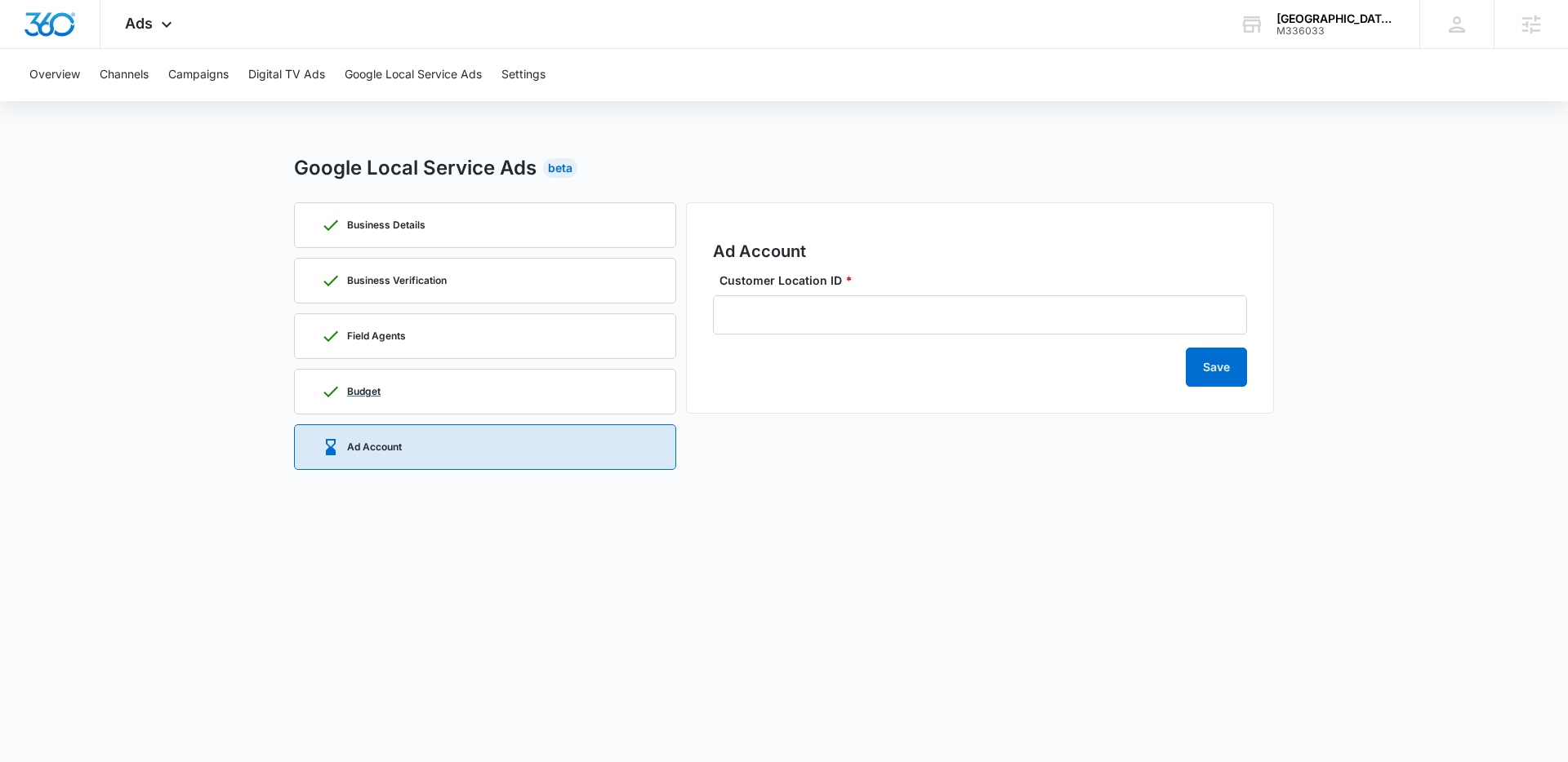
click at [474, 384] on div "Budget" at bounding box center [485, 392] width 329 height 44
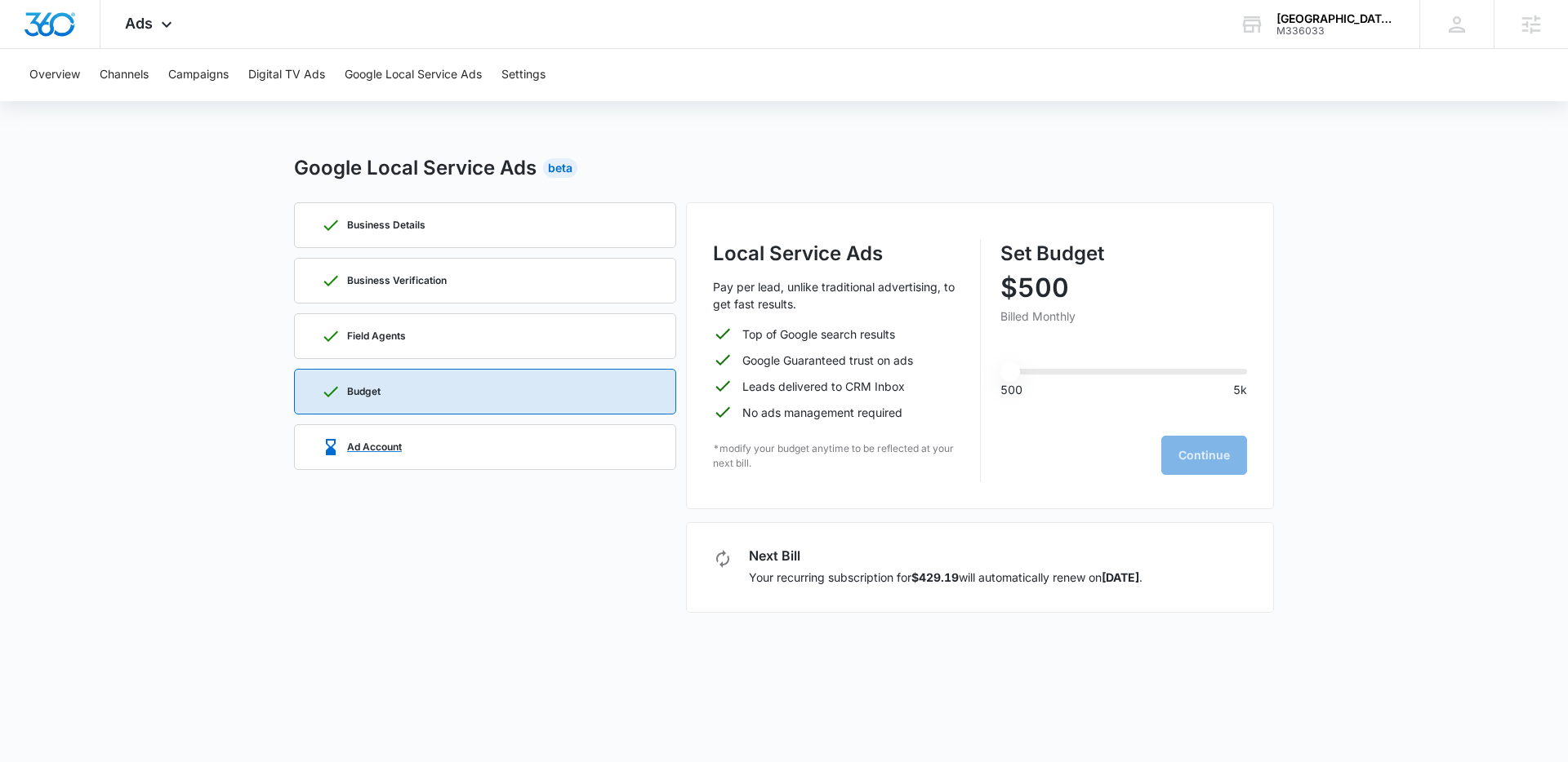
click at [446, 446] on div "Ad Account" at bounding box center [485, 448] width 329 height 44
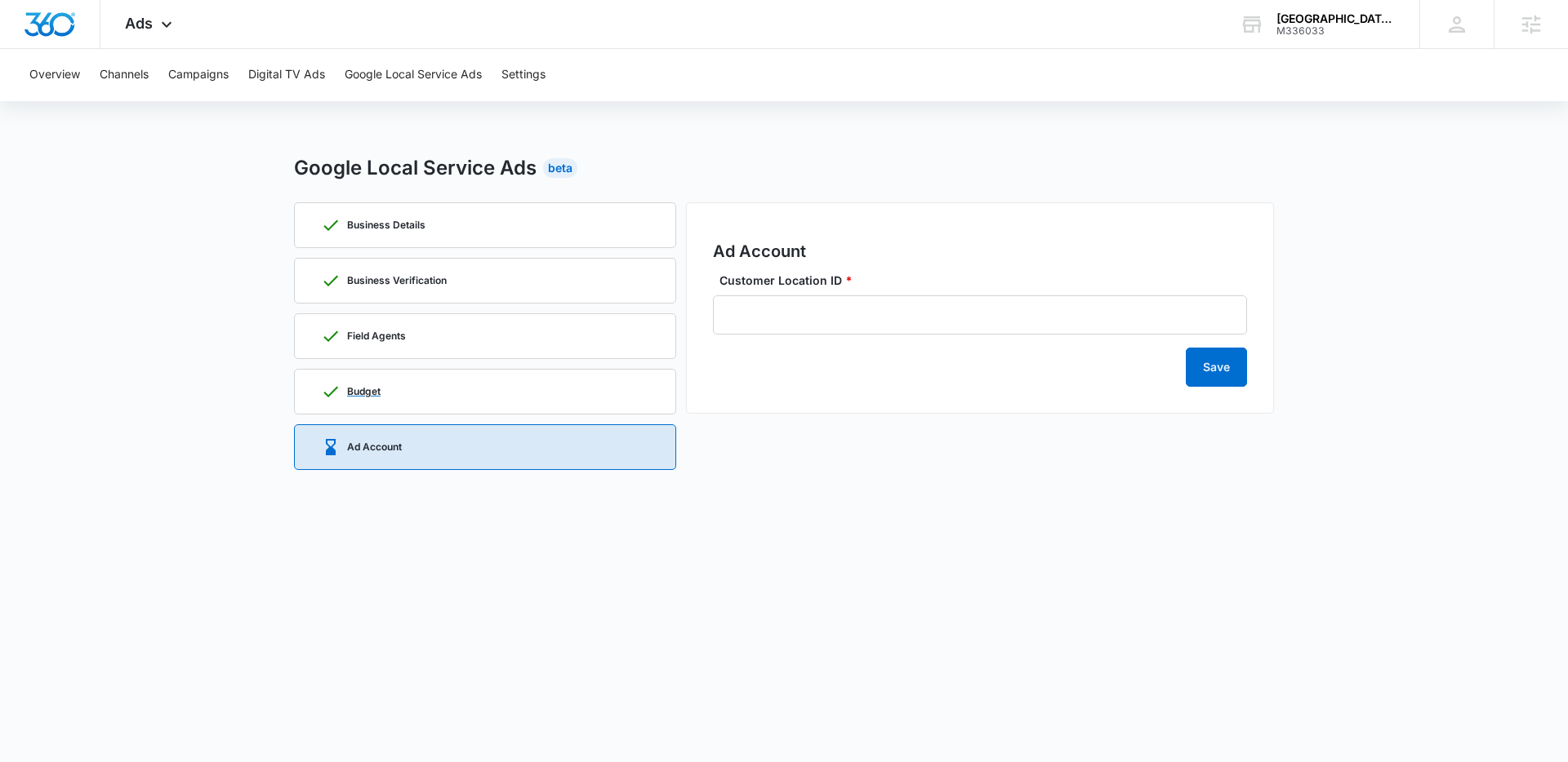
click at [458, 392] on div "Budget" at bounding box center [485, 392] width 329 height 44
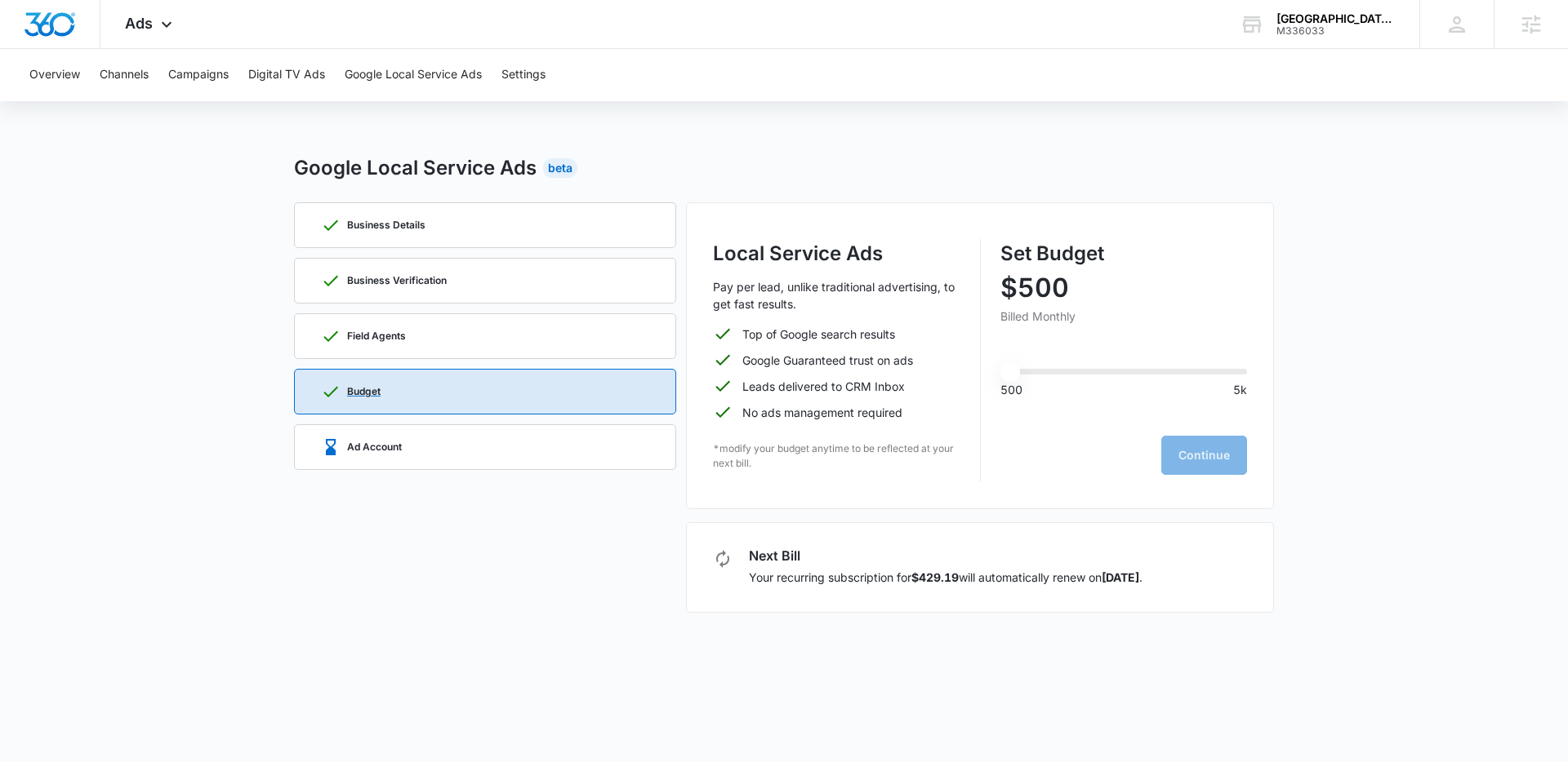
type input "500"
click at [366, 319] on div "Field Agents" at bounding box center [485, 336] width 329 height 44
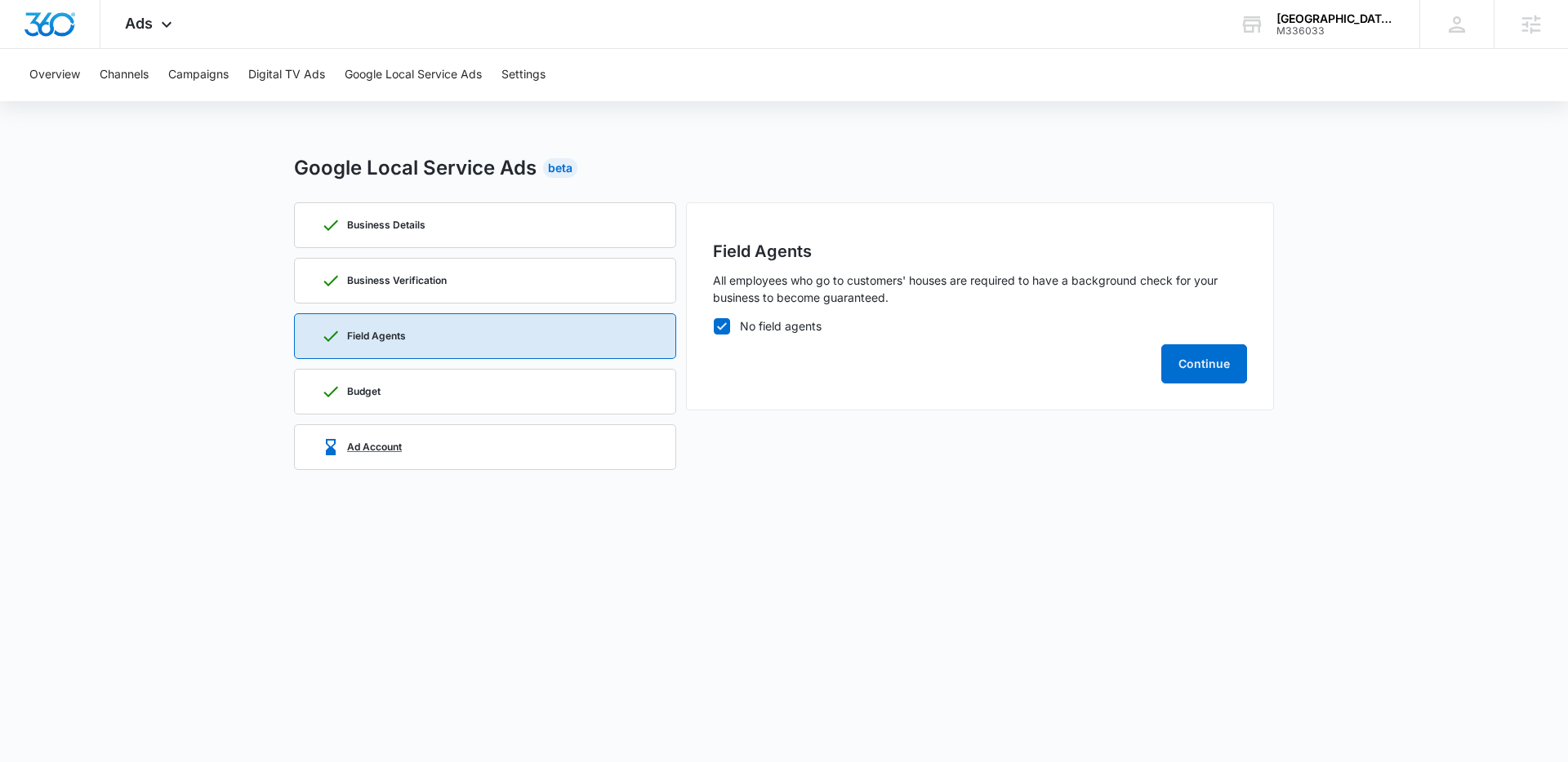
click at [390, 451] on p "Ad Account" at bounding box center [375, 447] width 55 height 10
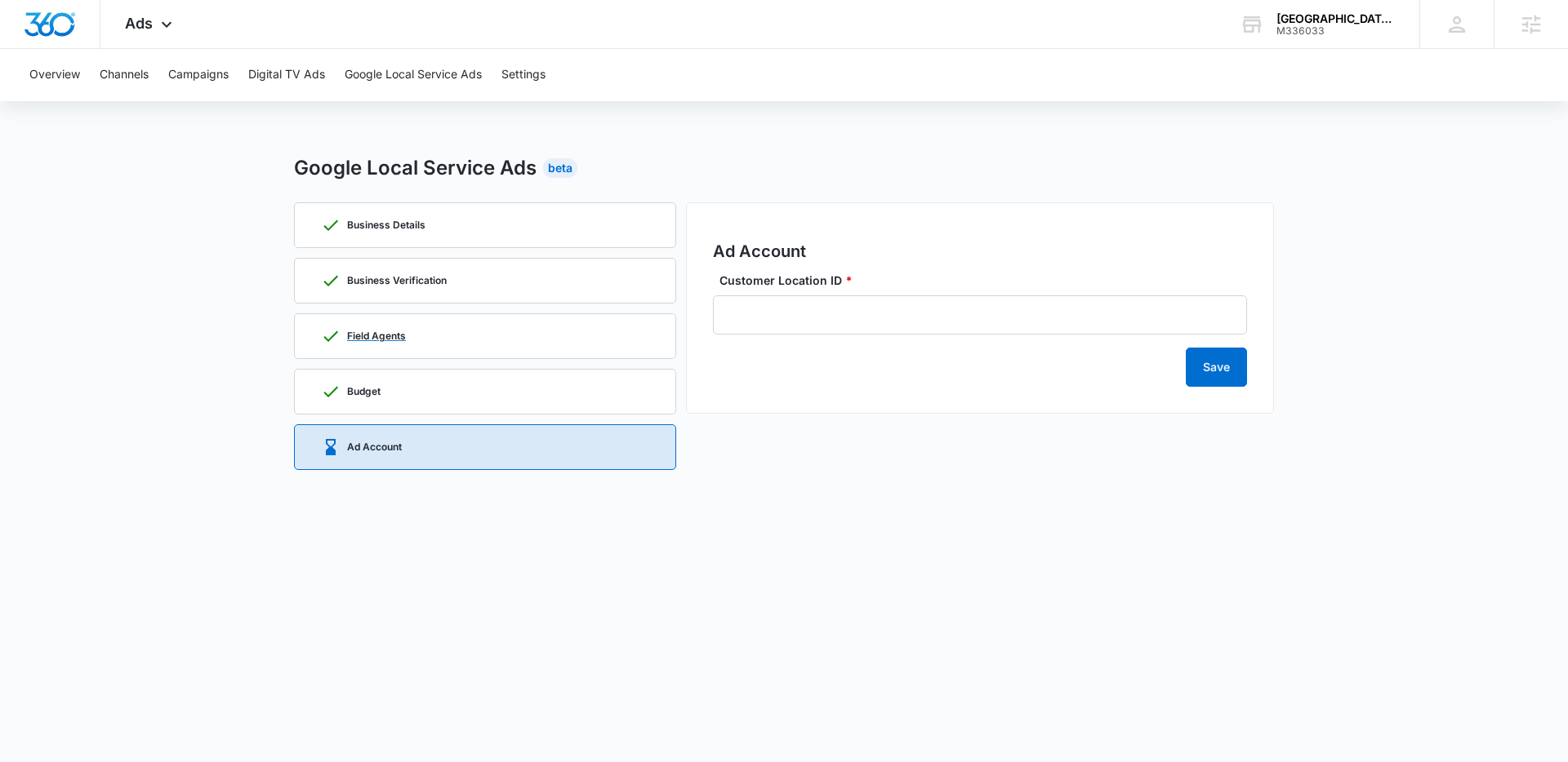
click at [370, 334] on p "Field Agents" at bounding box center [376, 336] width 59 height 10
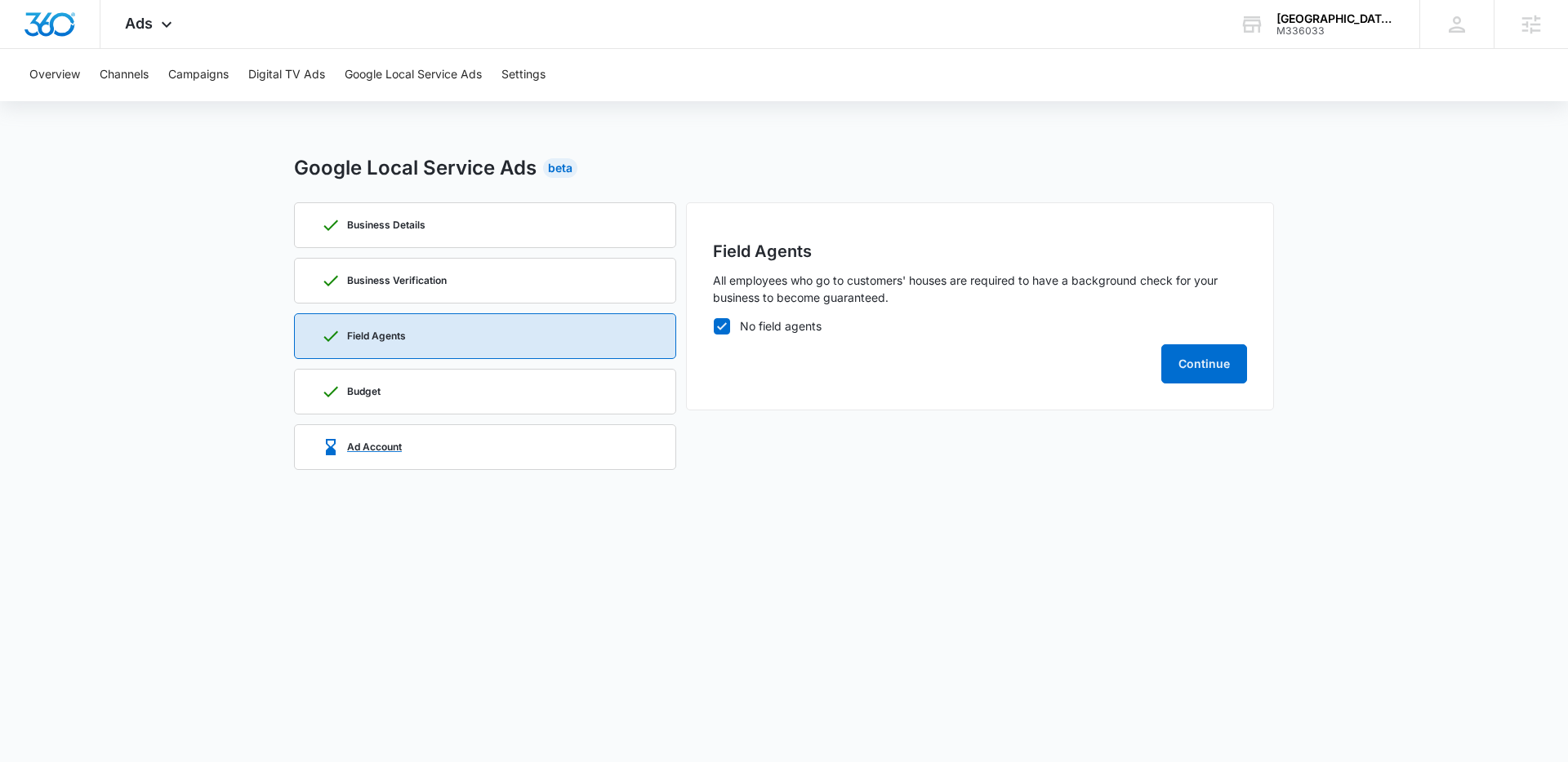
click at [405, 447] on div "Ad Account" at bounding box center [485, 448] width 329 height 44
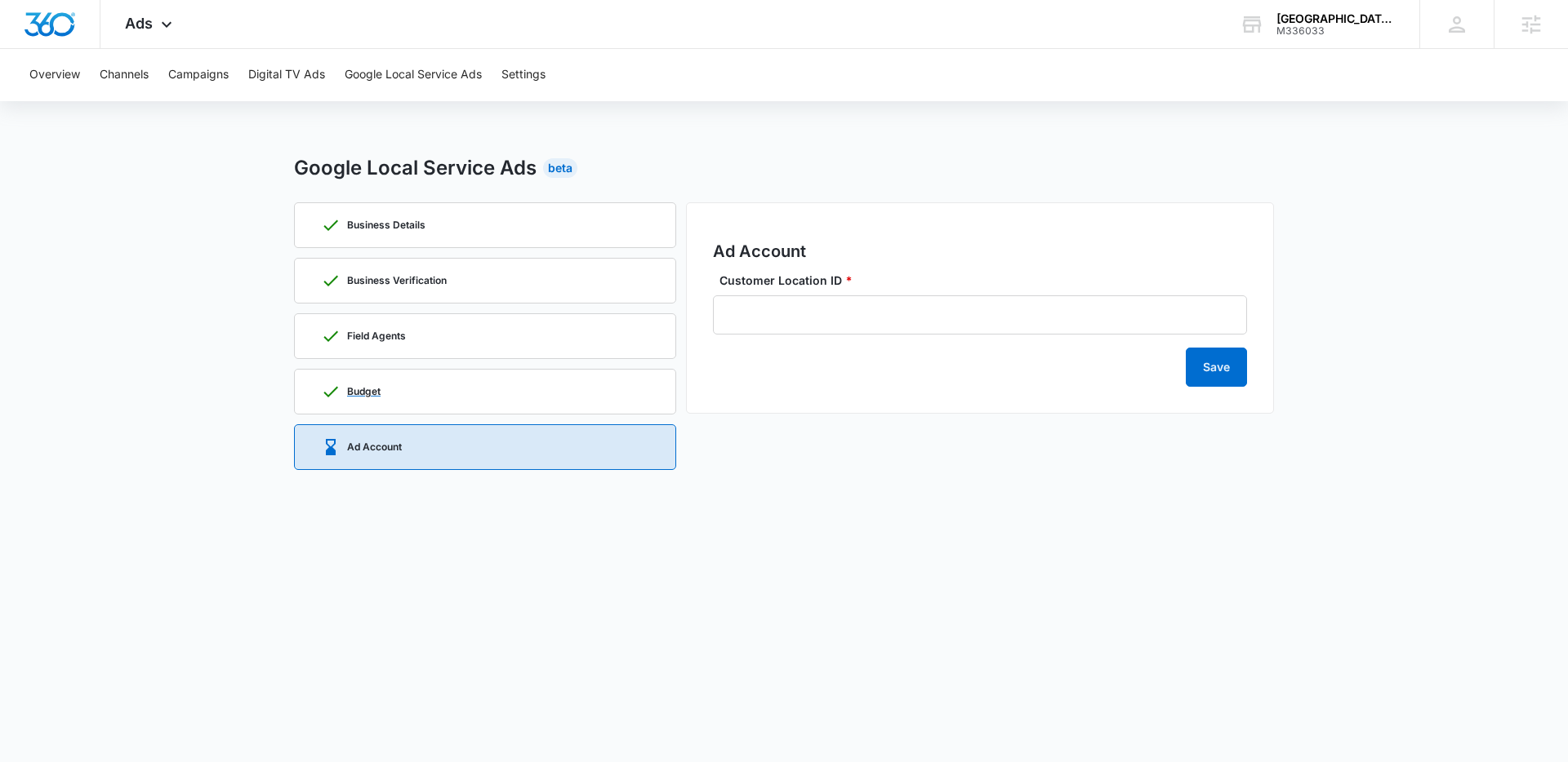
click at [398, 395] on div "Budget" at bounding box center [485, 392] width 329 height 44
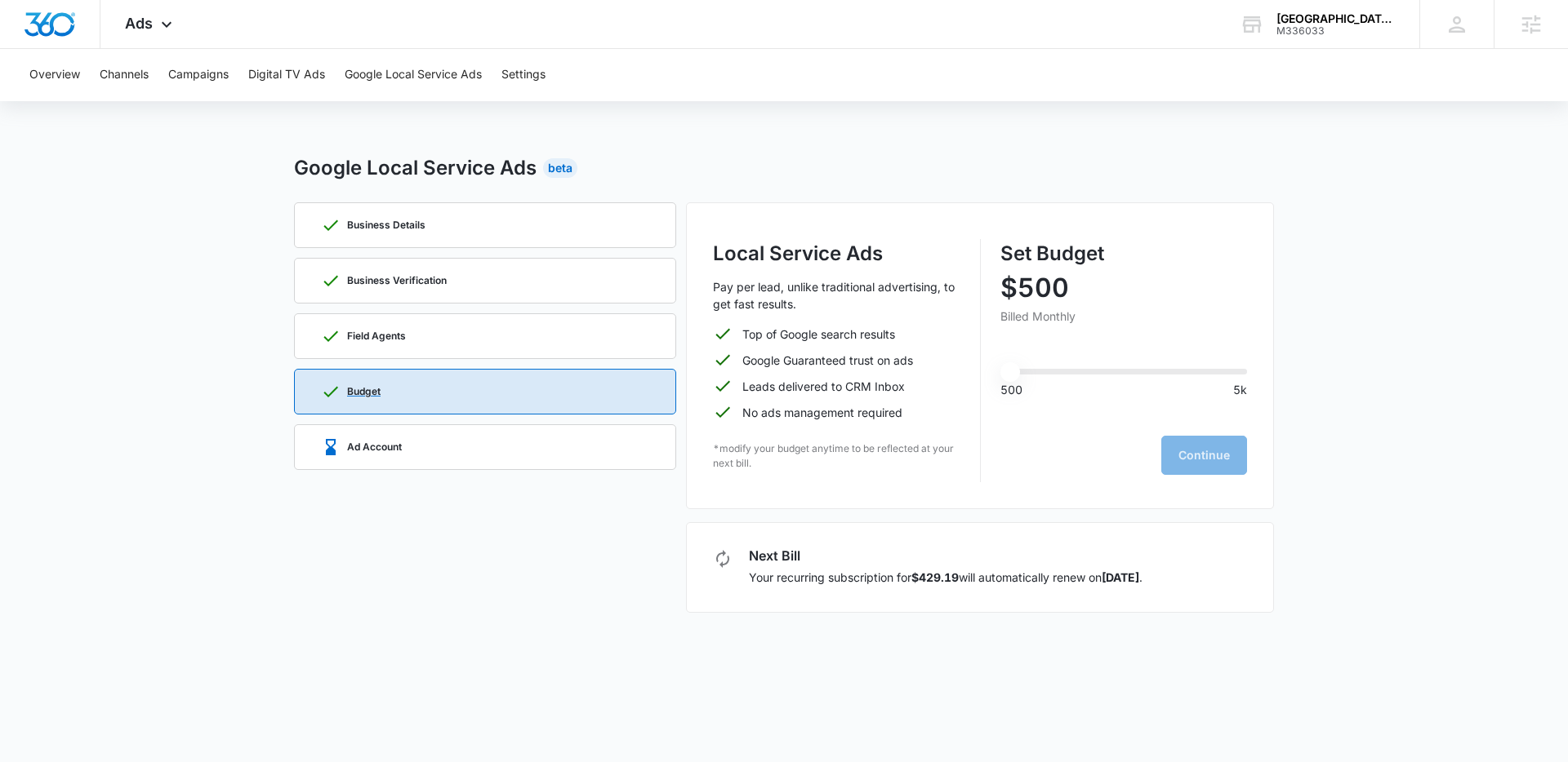
type input "500"
click at [386, 442] on p "Ad Account" at bounding box center [375, 447] width 55 height 10
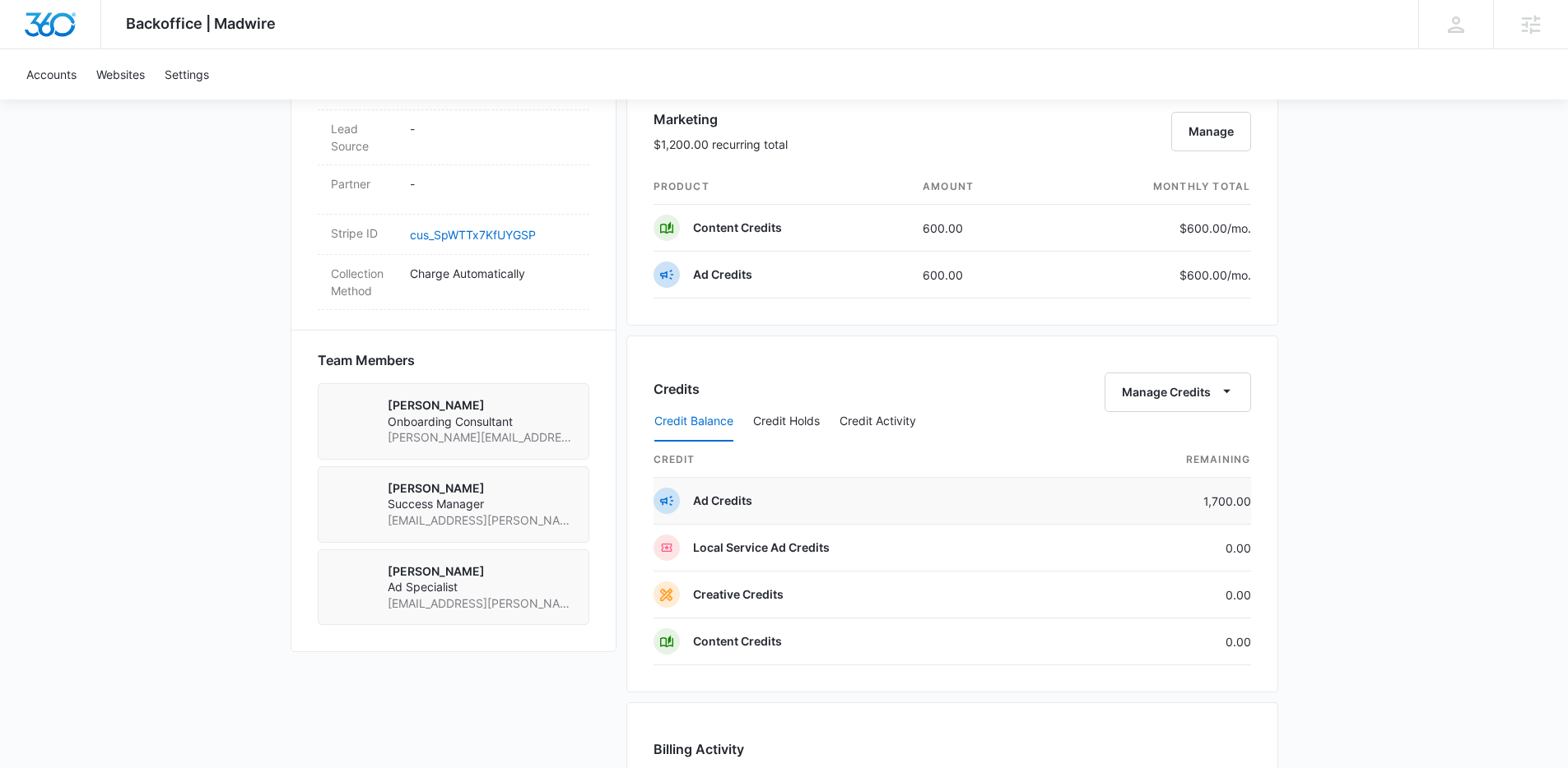
scroll to position [1171, 0]
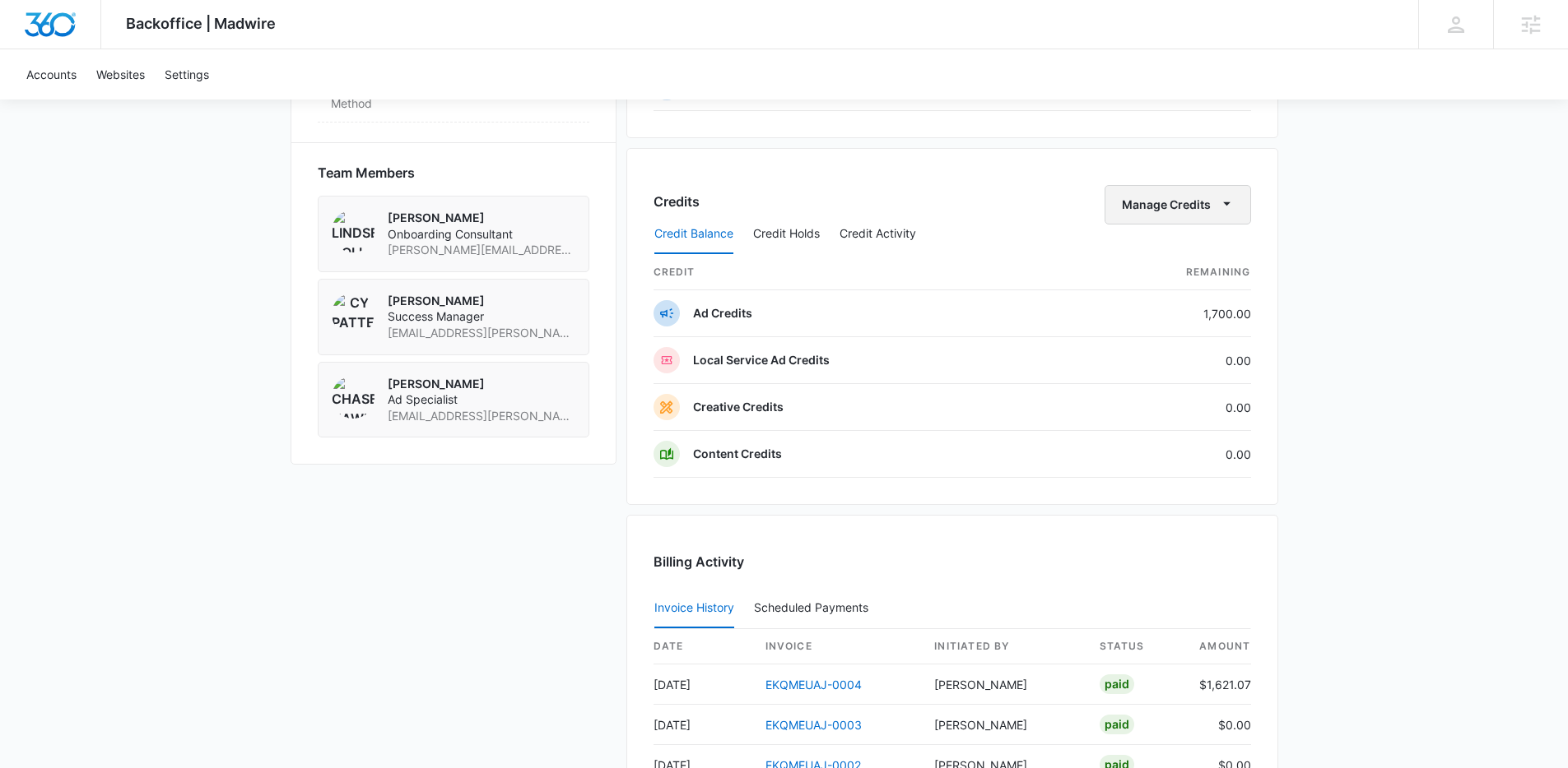
click at [1177, 203] on button "Manage Credits" at bounding box center [1178, 205] width 147 height 39
click at [1182, 258] on div "Transfer Credits" at bounding box center [1168, 257] width 86 height 12
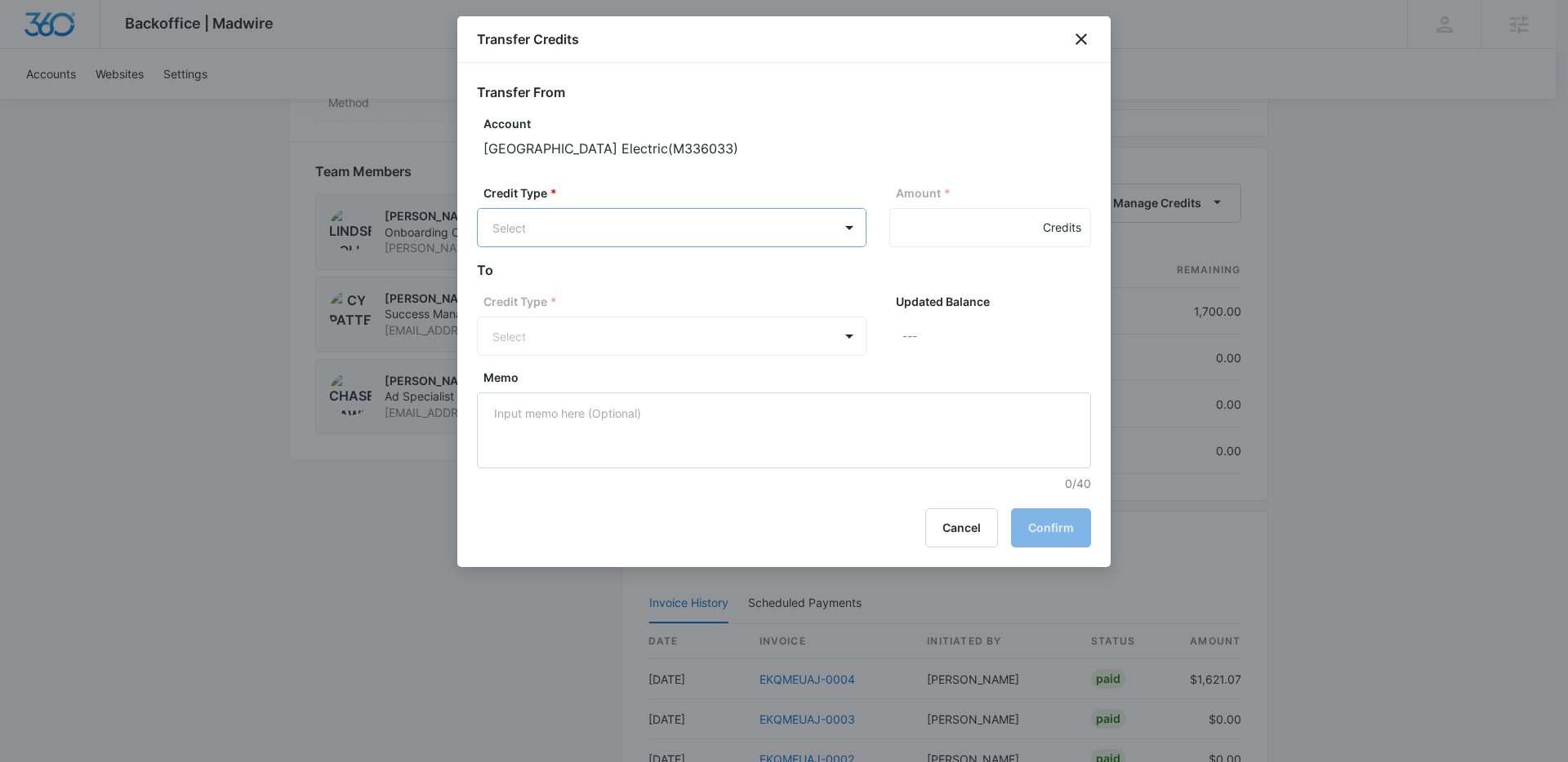
click at [655, 285] on p "Ad Credits (1700.00 Credits)" at bounding box center [612, 290] width 155 height 17
click at [930, 223] on input "Amount *" at bounding box center [990, 228] width 201 height 39
click at [1033, 220] on input "Amount *" at bounding box center [990, 228] width 201 height 39
type input "1"
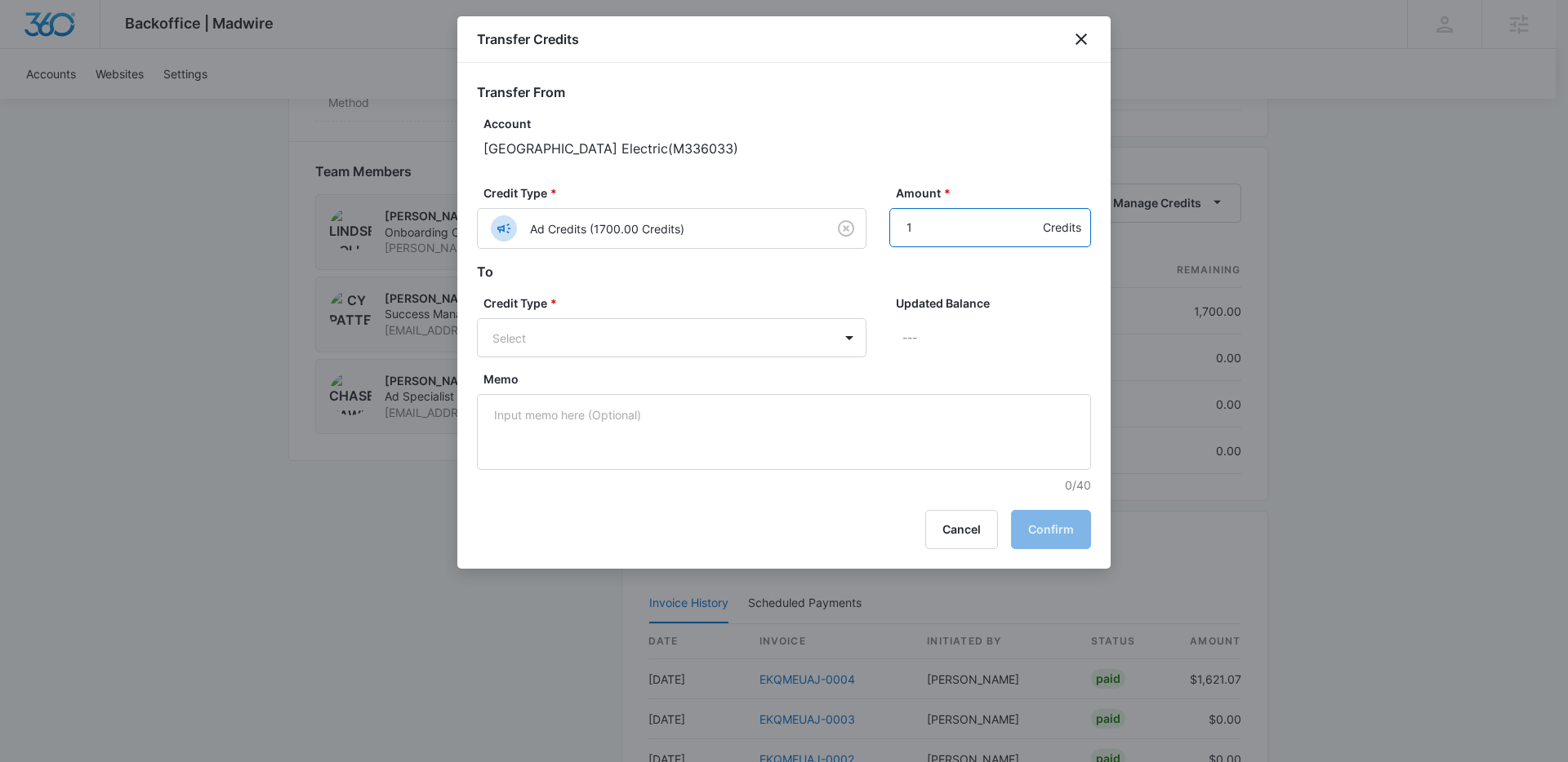
click at [1027, 220] on input "1" at bounding box center [990, 228] width 201 height 39
type input "500"
click at [521, 316] on div "Credit Type * Select" at bounding box center [671, 326] width 390 height 63
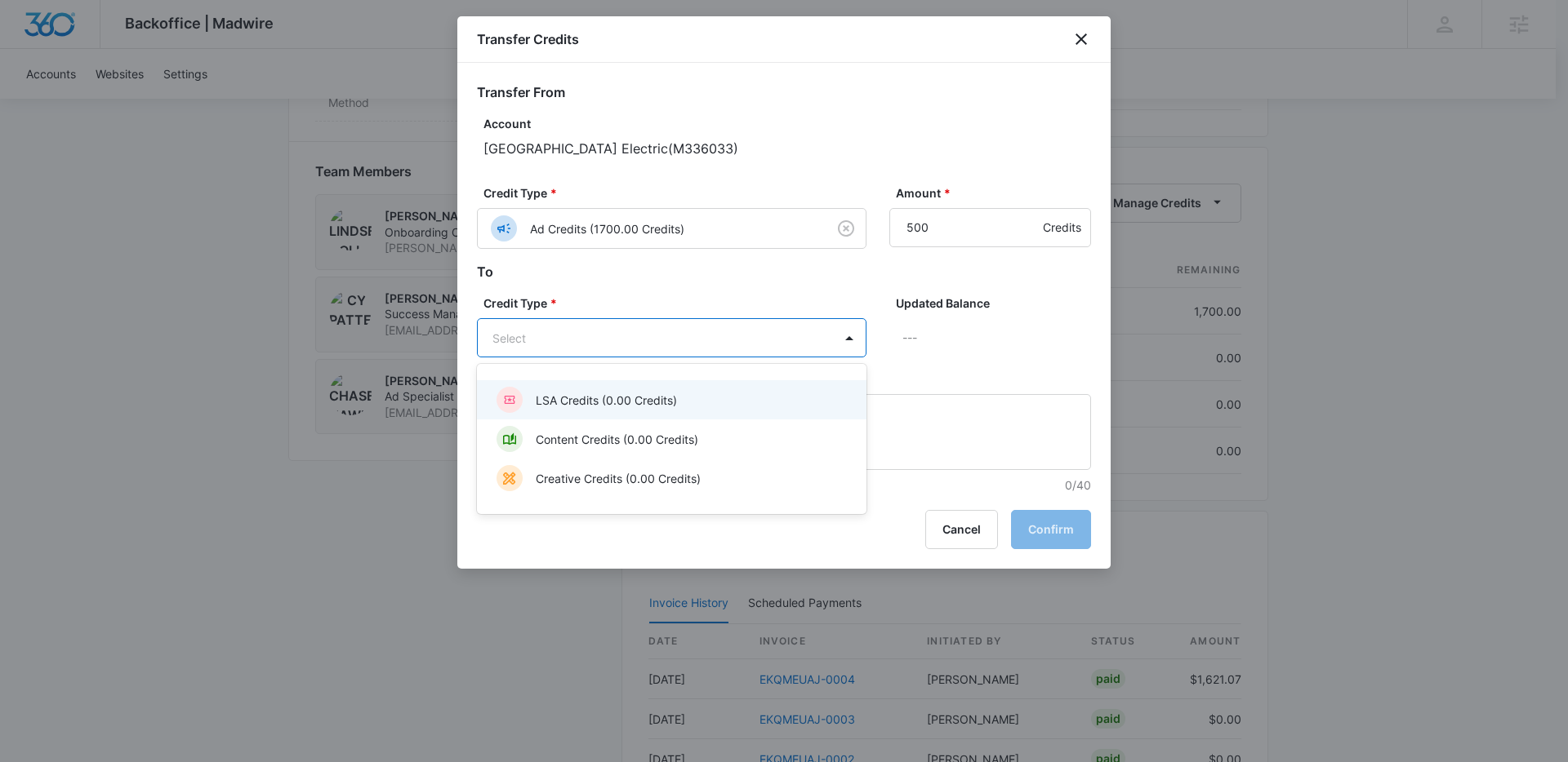
click at [618, 402] on p "LSA Credits (0.00 Credits)" at bounding box center [606, 400] width 141 height 17
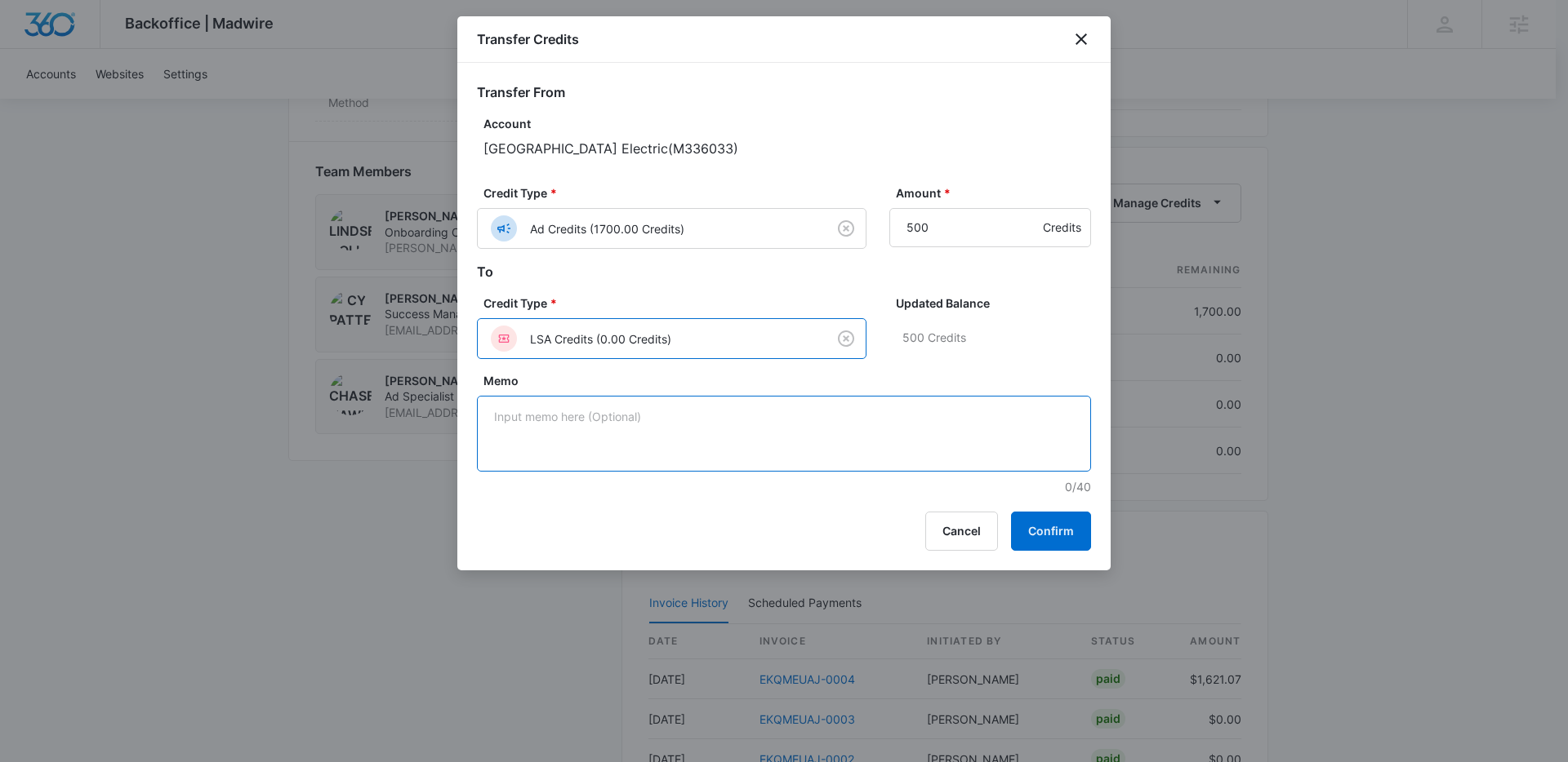
click at [759, 396] on textarea "Memo" at bounding box center [784, 434] width 614 height 76
click at [1046, 524] on button "Confirm" at bounding box center [1051, 532] width 80 height 39
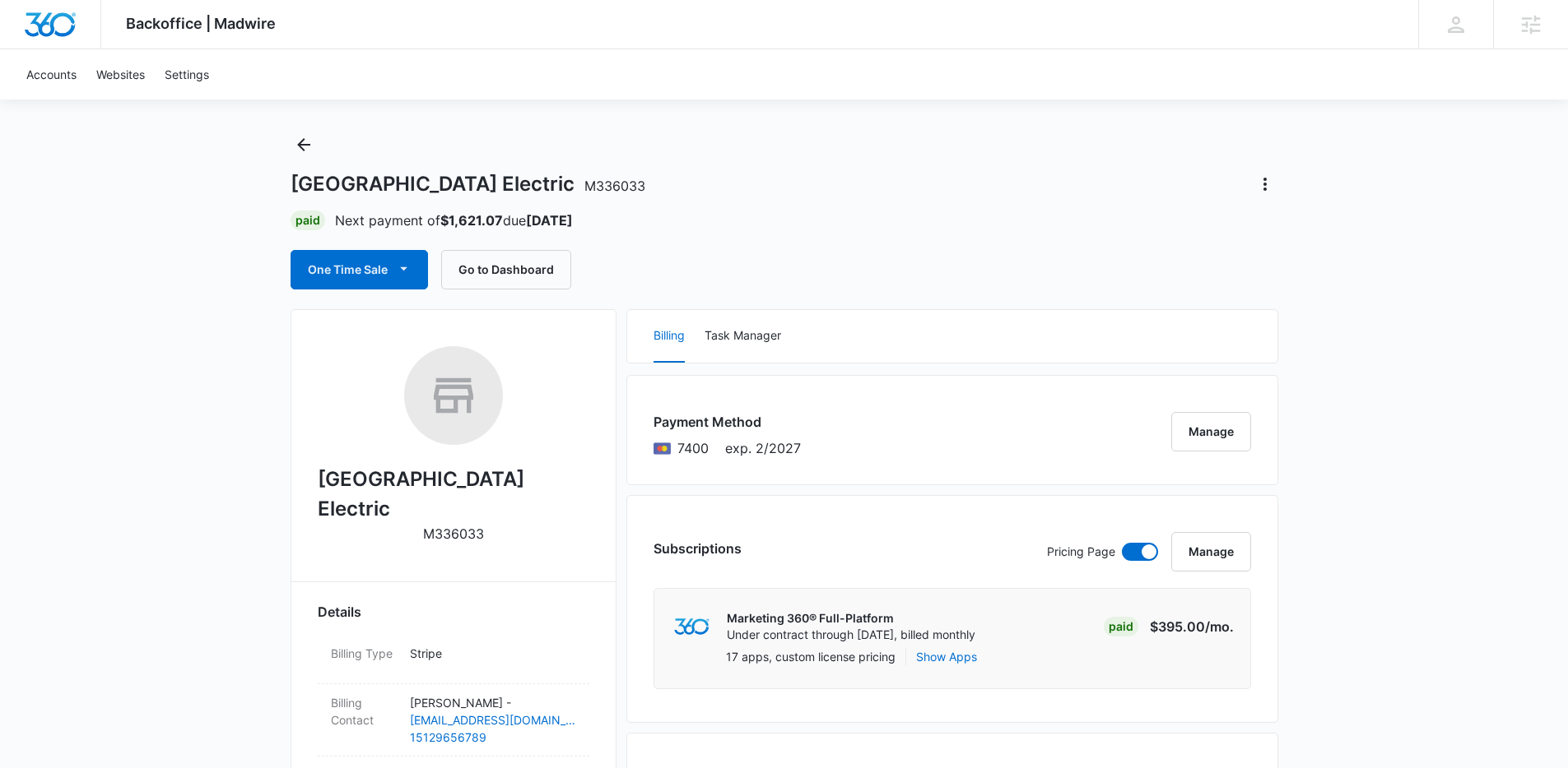
scroll to position [0, 0]
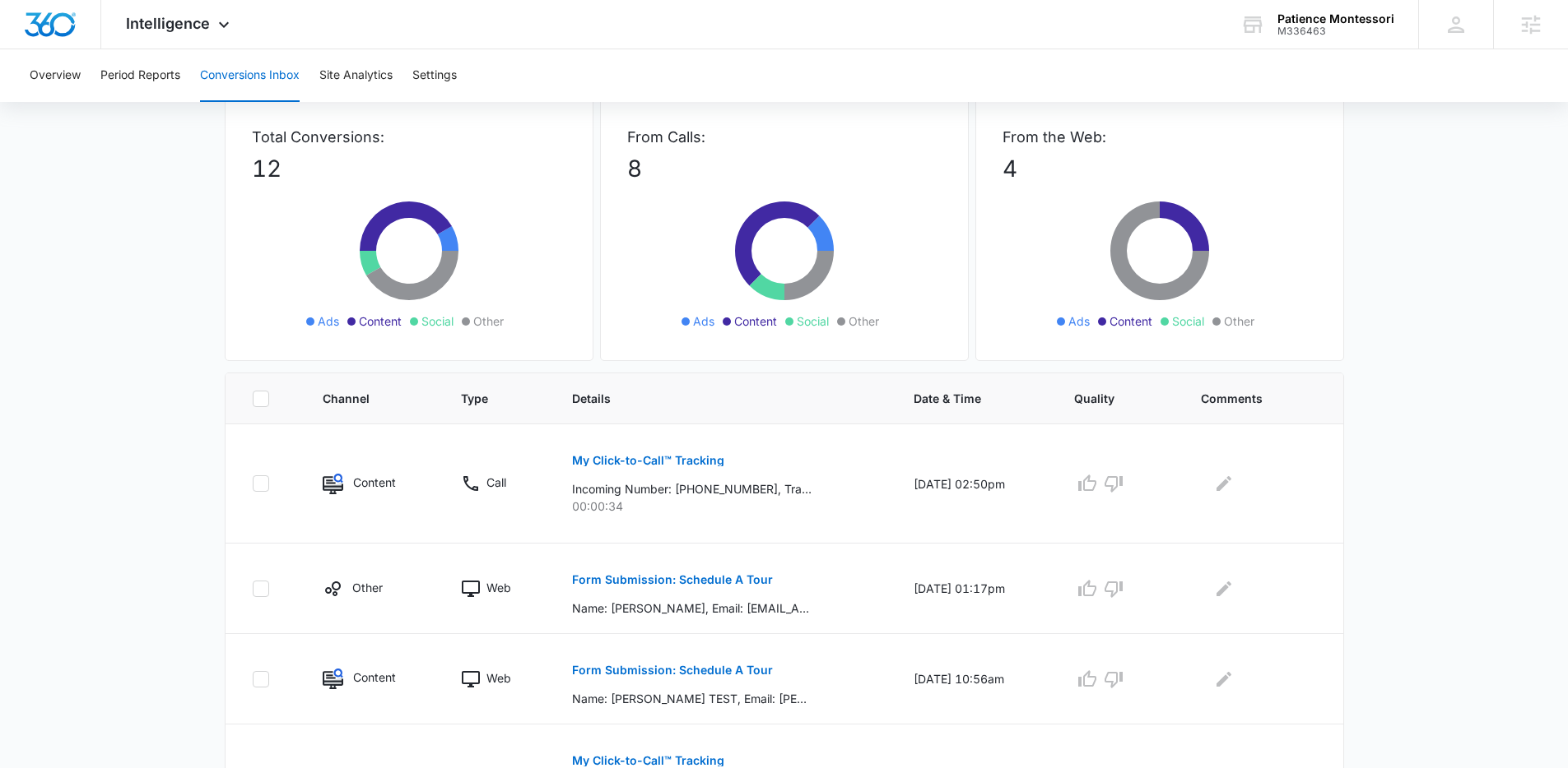
scroll to position [94, 0]
click at [652, 464] on p "My Click-to-Call™ Tracking" at bounding box center [648, 459] width 152 height 12
